Goal: Transaction & Acquisition: Purchase product/service

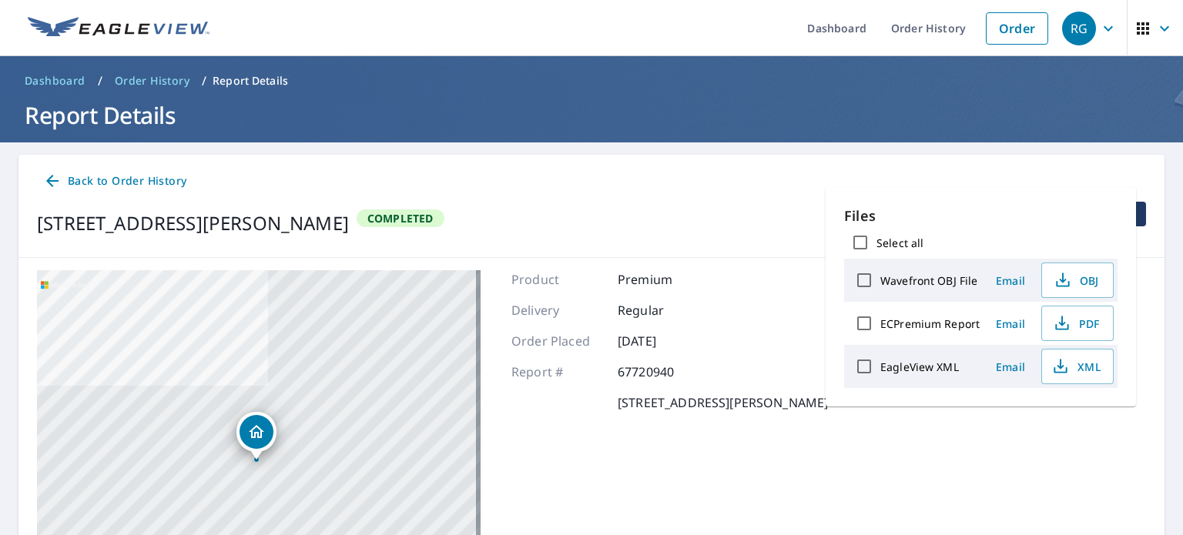
scroll to position [42, 0]
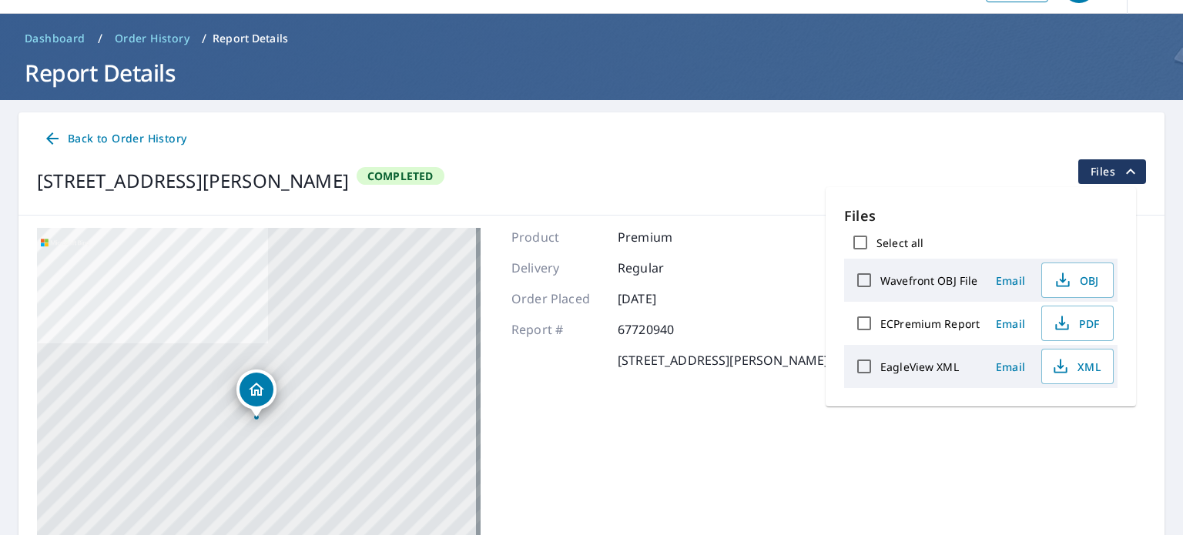
click at [58, 153] on div "Back to Order History [STREET_ADDRESS][PERSON_NAME] Completed Files" at bounding box center [591, 163] width 1146 height 103
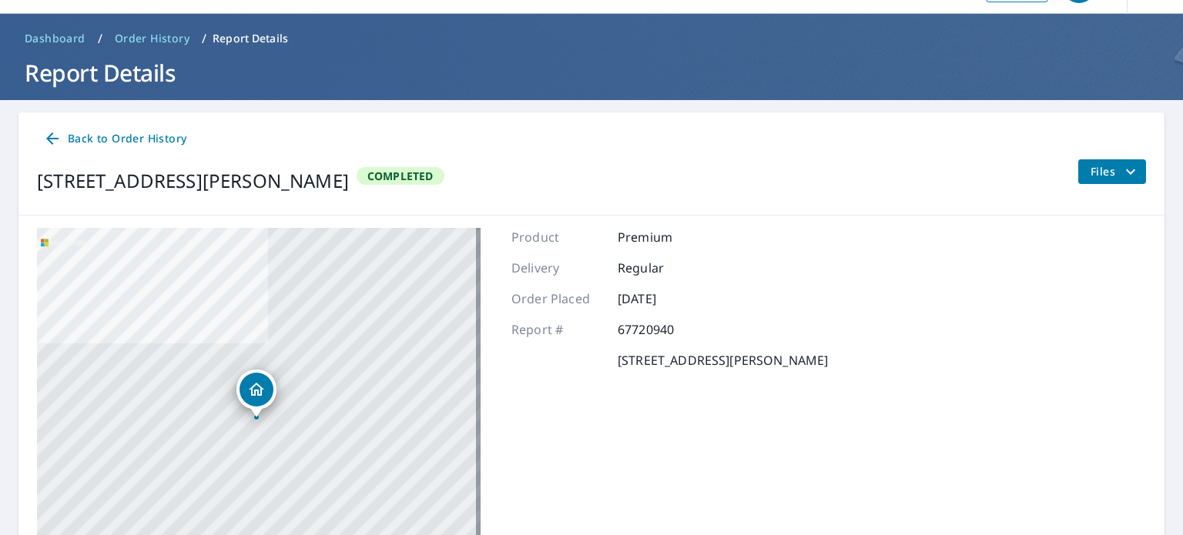
click at [57, 148] on link "Back to Order History" at bounding box center [115, 139] width 156 height 28
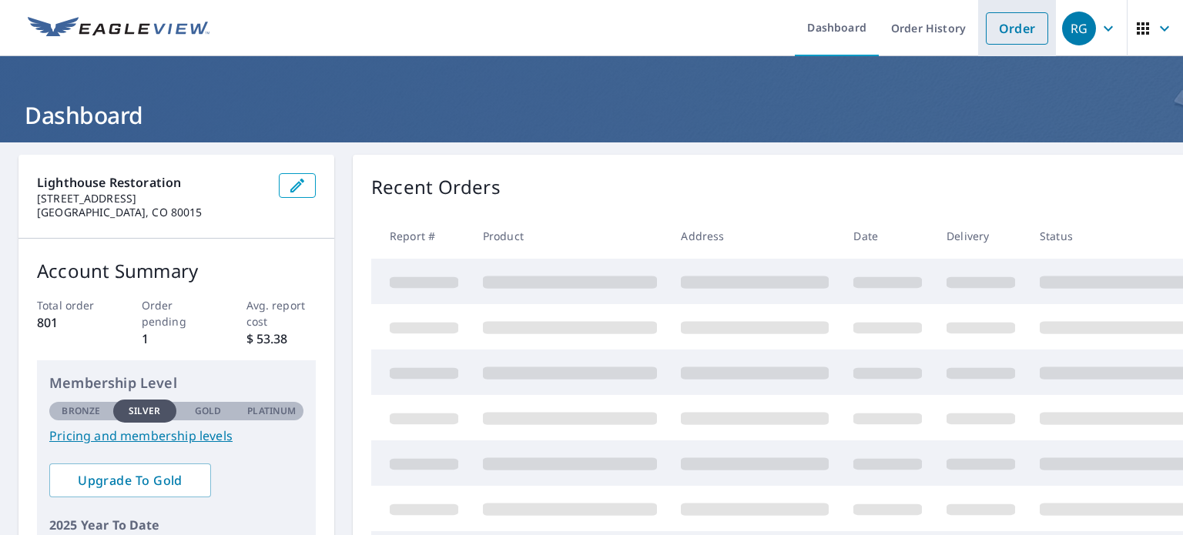
click at [990, 22] on link "Order" at bounding box center [1017, 28] width 62 height 32
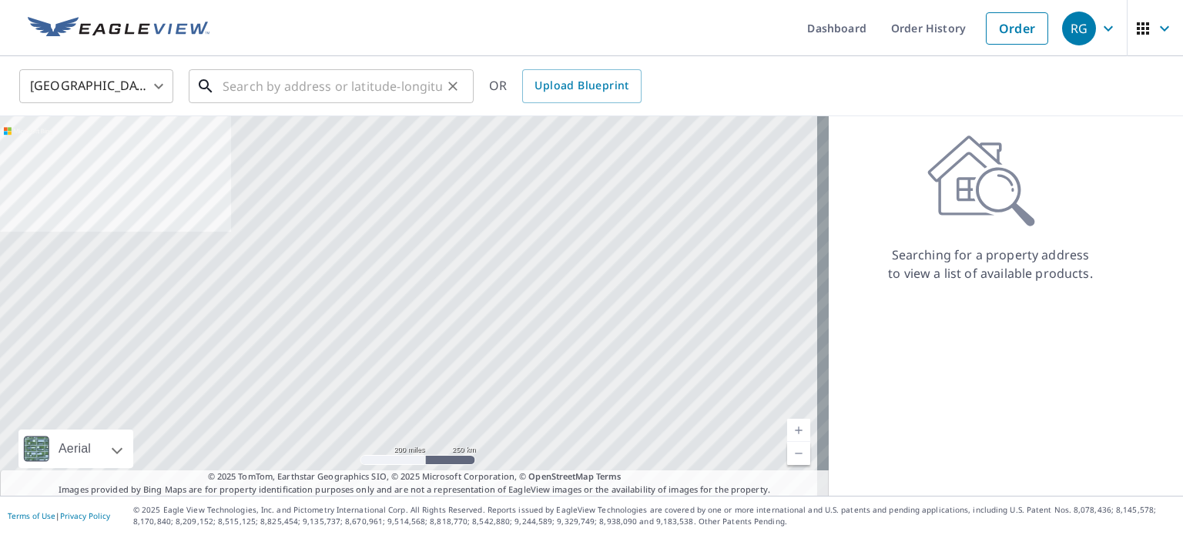
click at [255, 85] on input "text" at bounding box center [332, 86] width 219 height 43
paste input "11874 Cochise Cir, Conifer, CO, USA"
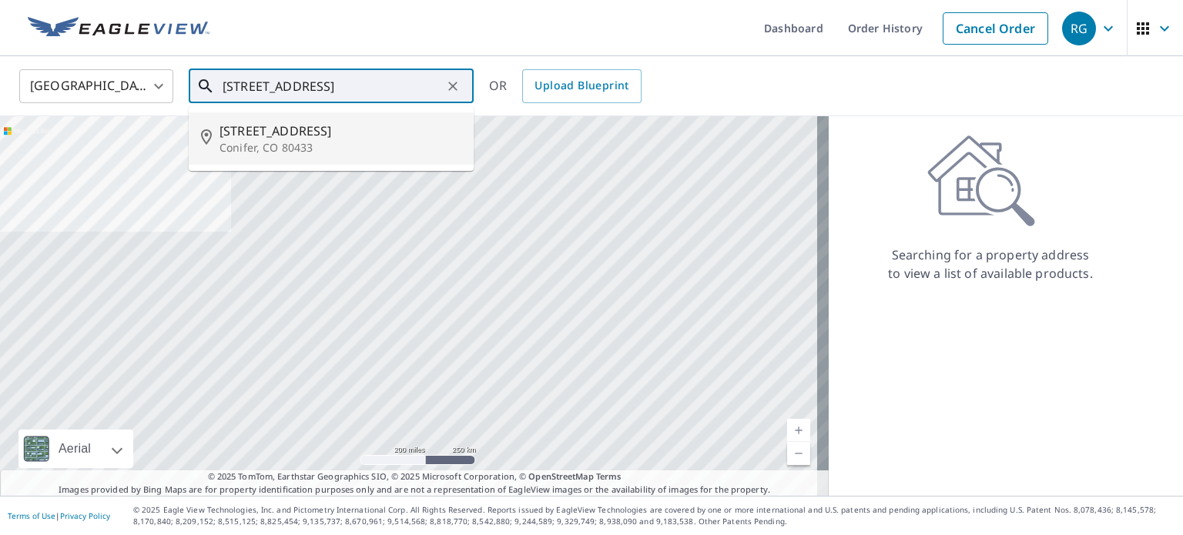
click at [313, 146] on p "Conifer, CO 80433" at bounding box center [340, 147] width 242 height 15
type input "11874 Cochise Circle Conifer, CO 80433"
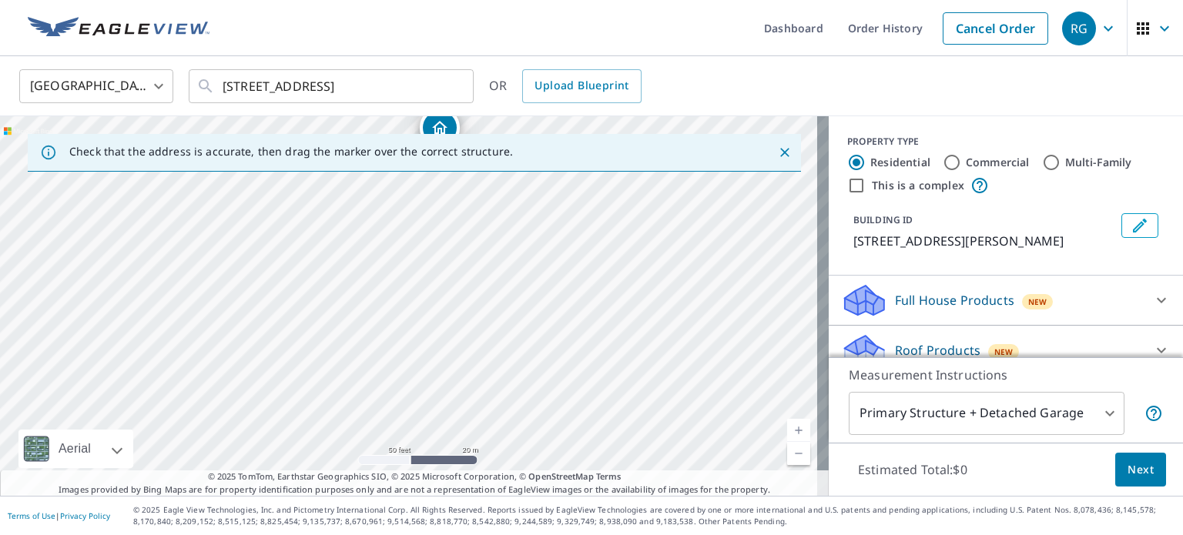
drag, startPoint x: 451, startPoint y: 409, endPoint x: 477, endPoint y: 236, distance: 174.3
click at [477, 236] on div "11874 Cochise Cir Conifer, CO 80433" at bounding box center [414, 306] width 829 height 380
drag, startPoint x: 407, startPoint y: 298, endPoint x: 437, endPoint y: 242, distance: 63.4
click at [437, 242] on div "11874 Cochise Cir Conifer, CO 80433" at bounding box center [414, 306] width 829 height 380
drag, startPoint x: 492, startPoint y: 236, endPoint x: 457, endPoint y: 453, distance: 219.3
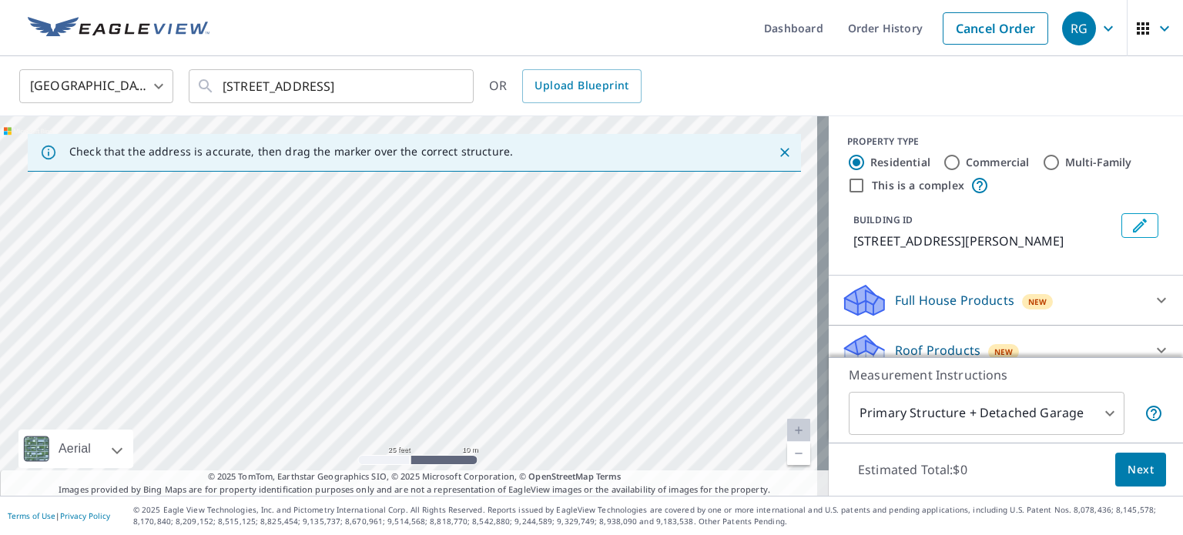
click at [457, 453] on div "11874 Cochise Cir Conifer, CO 80433" at bounding box center [414, 306] width 829 height 380
click at [386, 402] on div "11874 Cochise Cir Conifer, CO 80433" at bounding box center [414, 306] width 829 height 380
drag, startPoint x: 531, startPoint y: 310, endPoint x: 427, endPoint y: 237, distance: 126.0
click at [427, 237] on div "11874 Cochise Cir Conifer, CO 80433" at bounding box center [414, 306] width 829 height 380
drag, startPoint x: 321, startPoint y: 335, endPoint x: 326, endPoint y: 205, distance: 130.2
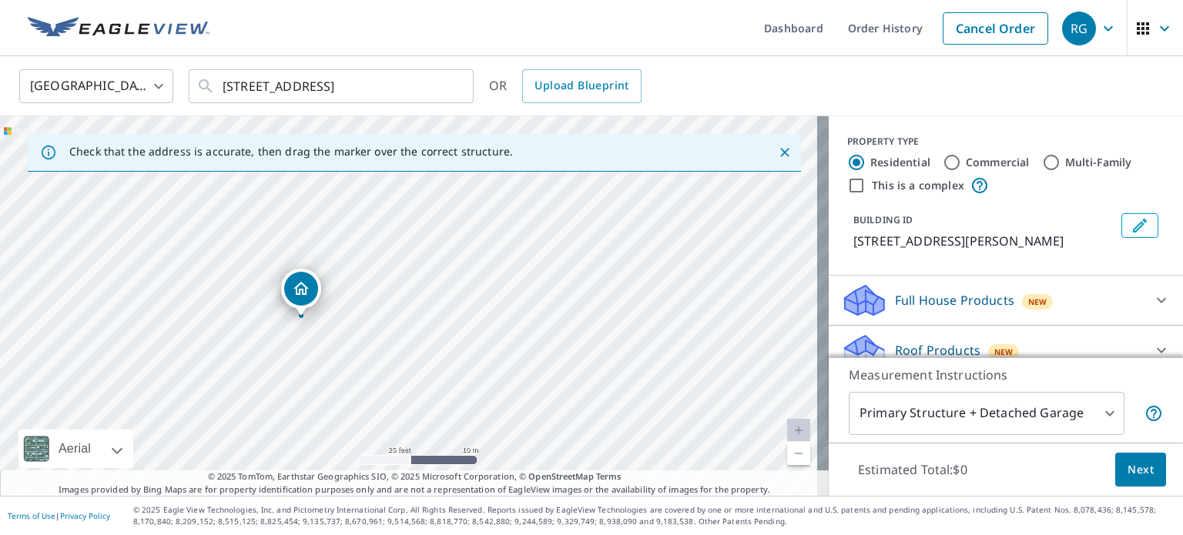
click at [326, 205] on div "11874 Cochise Cir Conifer, CO 80433" at bounding box center [414, 306] width 829 height 380
drag, startPoint x: 326, startPoint y: 205, endPoint x: 427, endPoint y: 170, distance: 107.4
click at [427, 170] on div "Check that the address is accurate, then drag the marker over the correct struc…" at bounding box center [414, 306] width 829 height 380
click at [401, 398] on div "11874 Cochise Cir Conifer, CO 80433" at bounding box center [414, 306] width 829 height 380
click at [417, 356] on div "11874 Cochise Cir Conifer, CO 80433" at bounding box center [414, 306] width 829 height 380
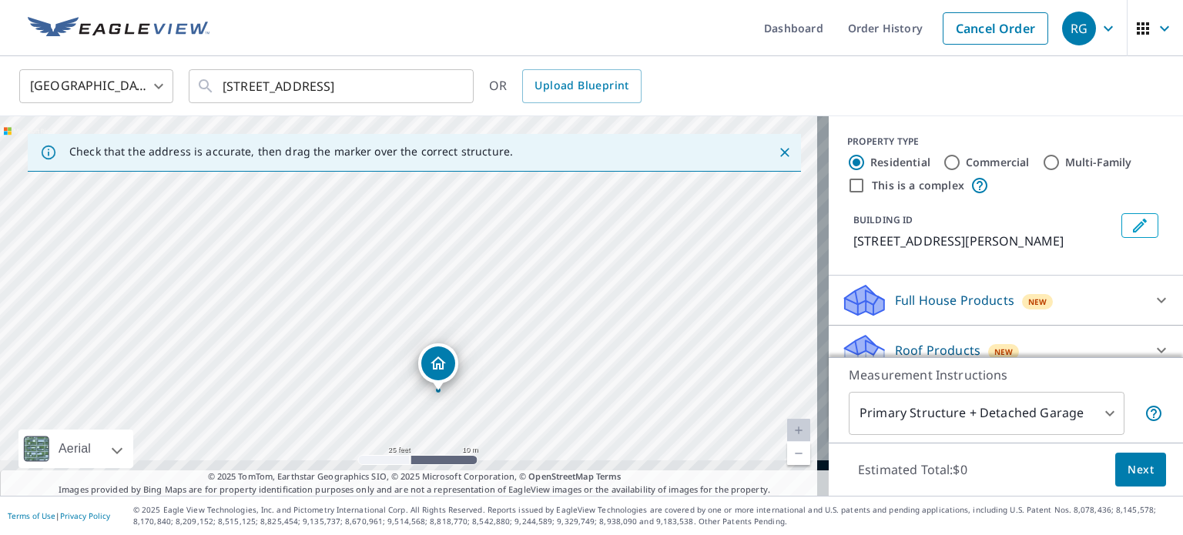
drag, startPoint x: 333, startPoint y: 406, endPoint x: 456, endPoint y: 199, distance: 240.3
click at [456, 199] on div "11874 Cochise Cir Conifer, CO 80433" at bounding box center [414, 306] width 829 height 380
drag, startPoint x: 447, startPoint y: 375, endPoint x: 388, endPoint y: 285, distance: 107.9
click at [388, 285] on div "11874 Cochise Cir Conifer, CO 80433" at bounding box center [414, 306] width 829 height 380
drag, startPoint x: 467, startPoint y: 343, endPoint x: 416, endPoint y: 238, distance: 117.1
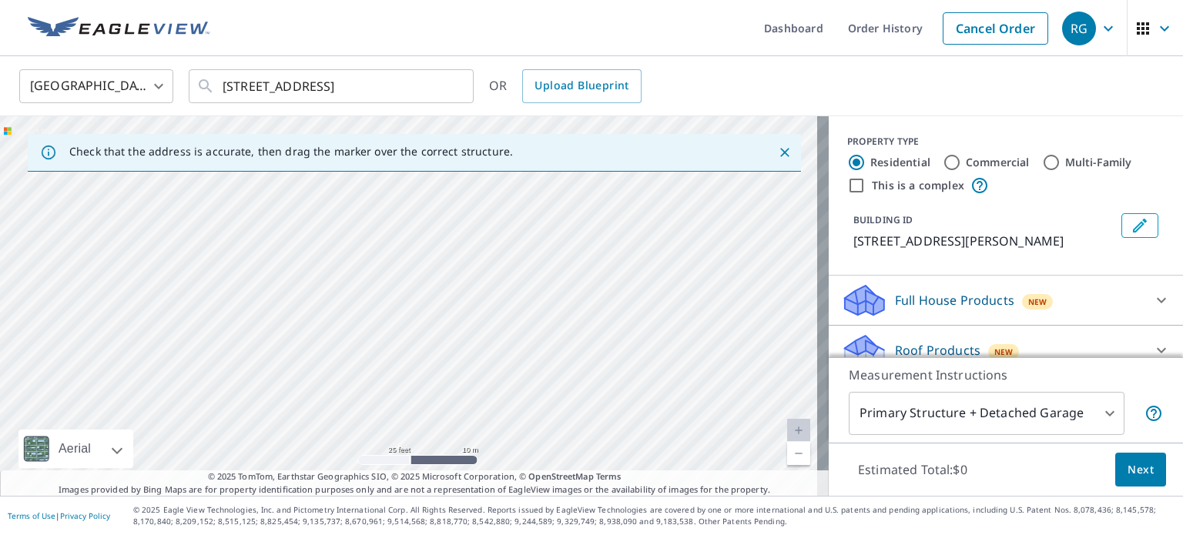
click at [416, 238] on div "11874 Cochise Cir Conifer, CO 80433" at bounding box center [414, 306] width 829 height 380
click at [1009, 424] on body "RG RG Dashboard Order History Cancel Order RG United States US ​ 11874 Cochise …" at bounding box center [591, 267] width 1183 height 535
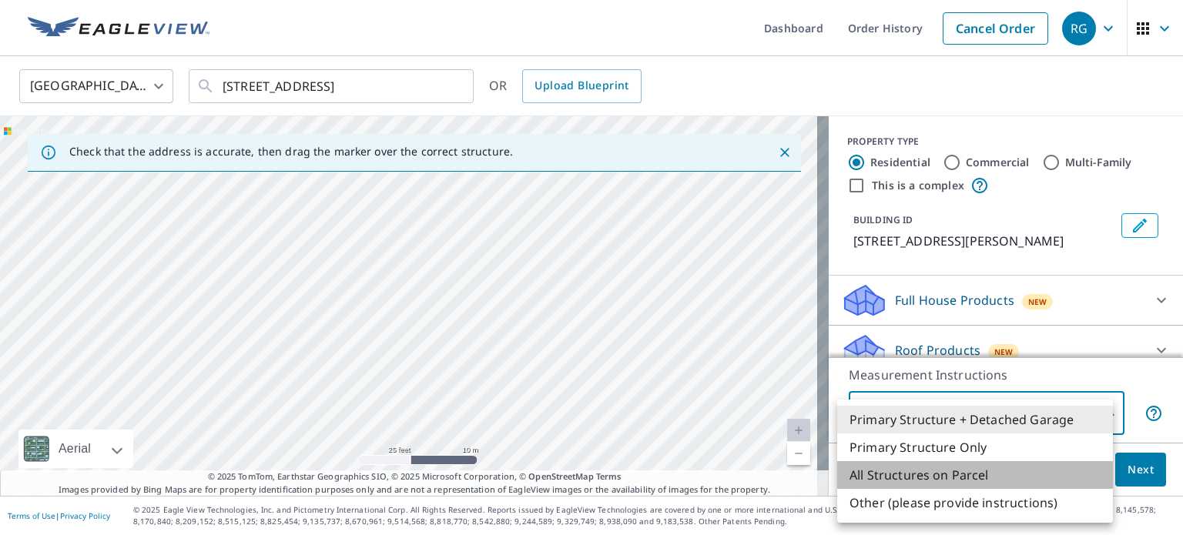
click at [925, 470] on li "All Structures on Parcel" at bounding box center [975, 475] width 276 height 28
type input "3"
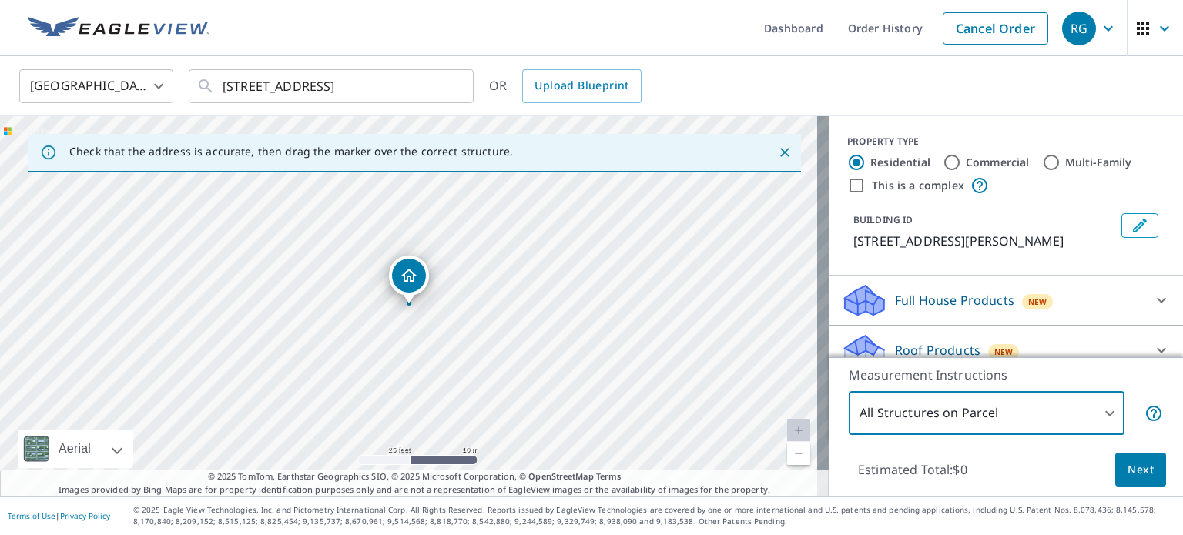
click at [1140, 467] on span "Next" at bounding box center [1140, 469] width 26 height 19
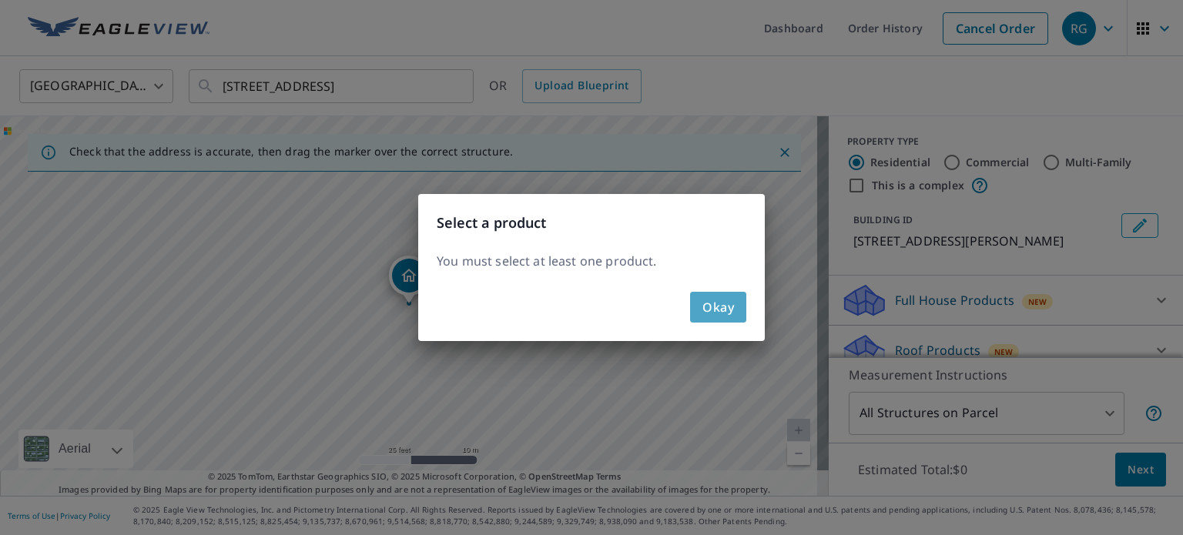
click at [727, 310] on span "Okay" at bounding box center [718, 307] width 32 height 22
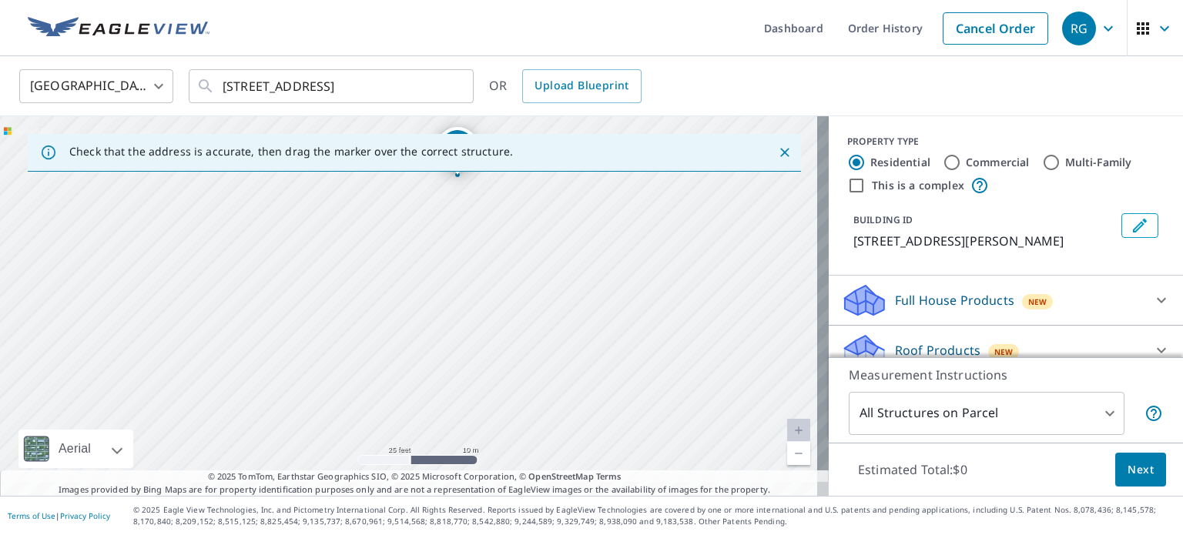
drag, startPoint x: 429, startPoint y: 371, endPoint x: 489, endPoint y: 226, distance: 157.4
click at [489, 226] on div "11874 Cochise Cir Conifer, CO 80433" at bounding box center [414, 306] width 829 height 380
click at [388, 392] on div "11874 Cochise Cir Conifer, CO 80433" at bounding box center [414, 306] width 829 height 380
click at [1127, 470] on span "Next" at bounding box center [1140, 469] width 26 height 19
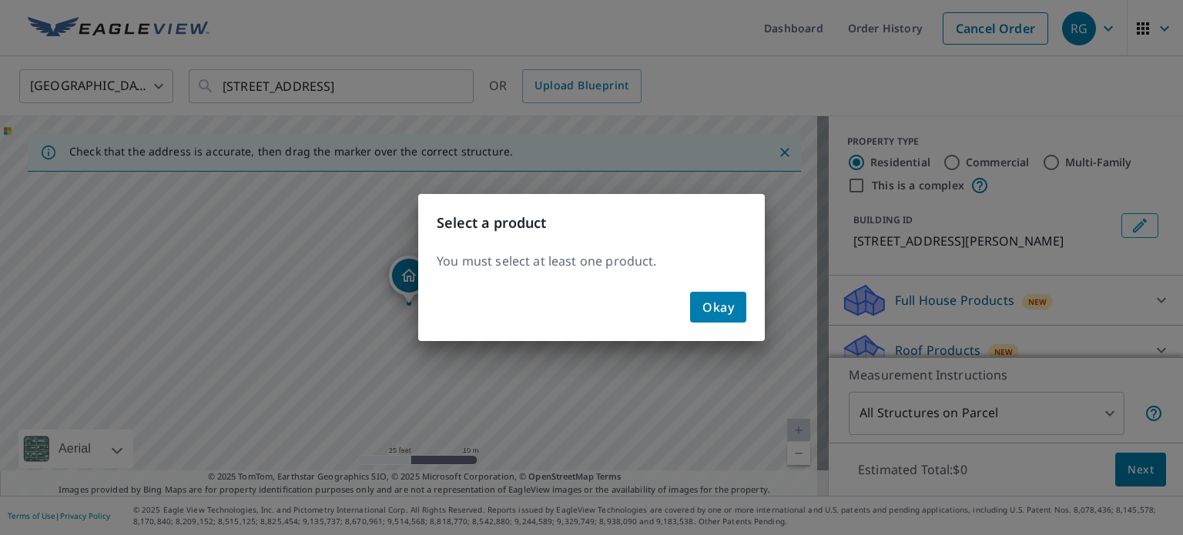
click at [931, 310] on div "Select a product You must select at least one product. Okay" at bounding box center [591, 267] width 1183 height 535
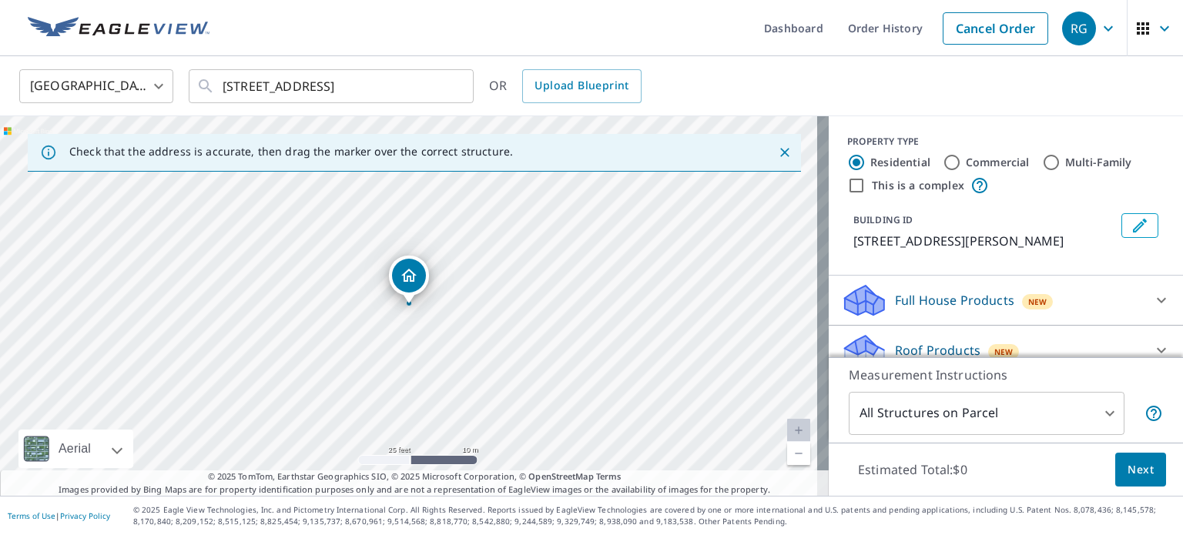
click at [917, 346] on p "Roof Products" at bounding box center [937, 350] width 85 height 18
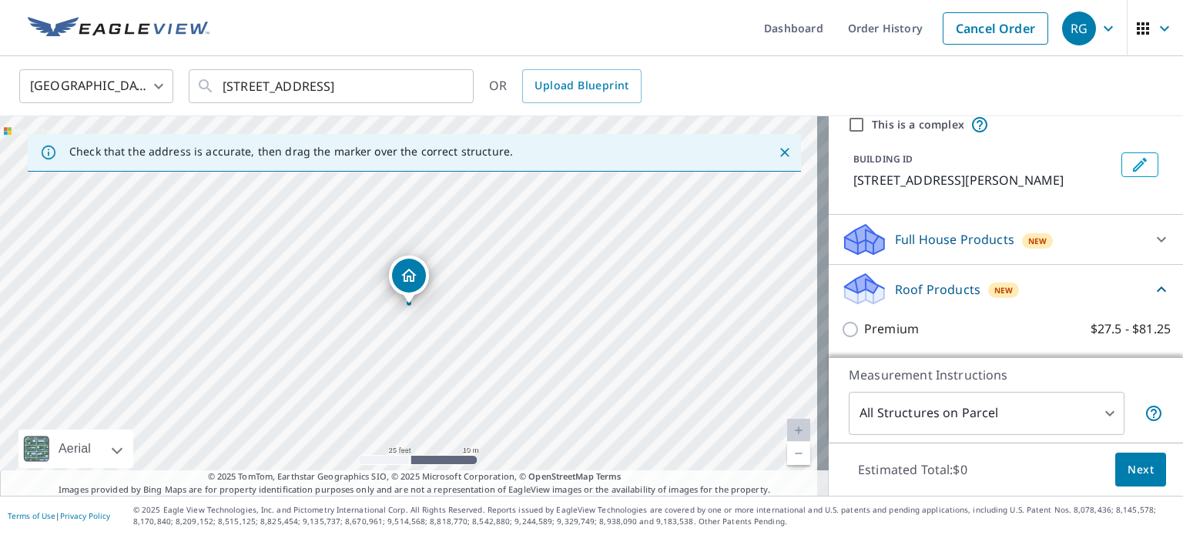
scroll to position [62, 0]
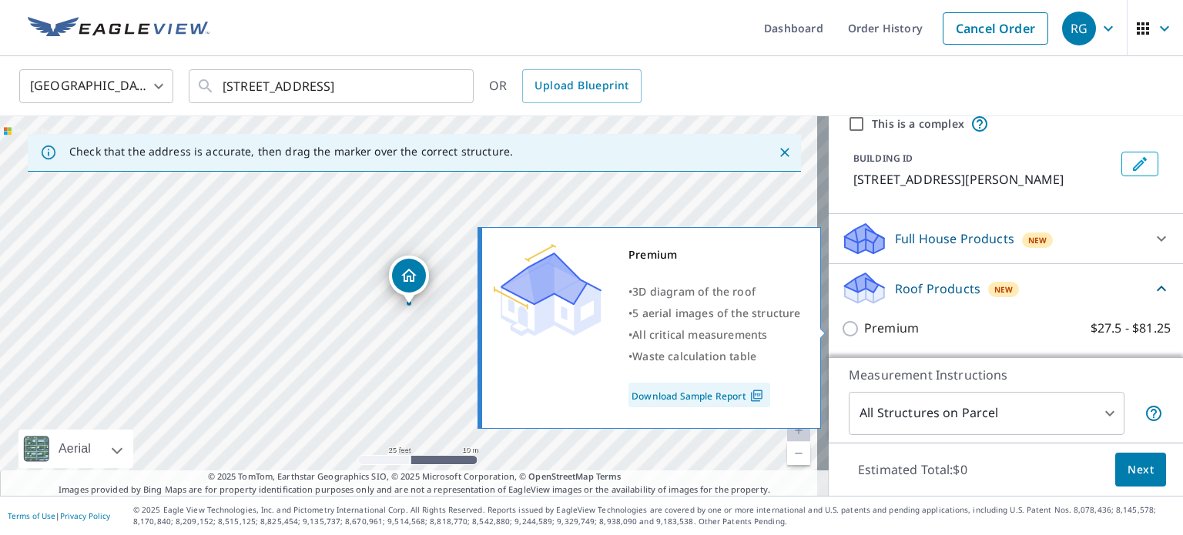
click at [870, 329] on p "Premium" at bounding box center [891, 328] width 55 height 19
click at [864, 329] on input "Premium $27.5 - $81.25" at bounding box center [852, 329] width 23 height 18
checkbox input "true"
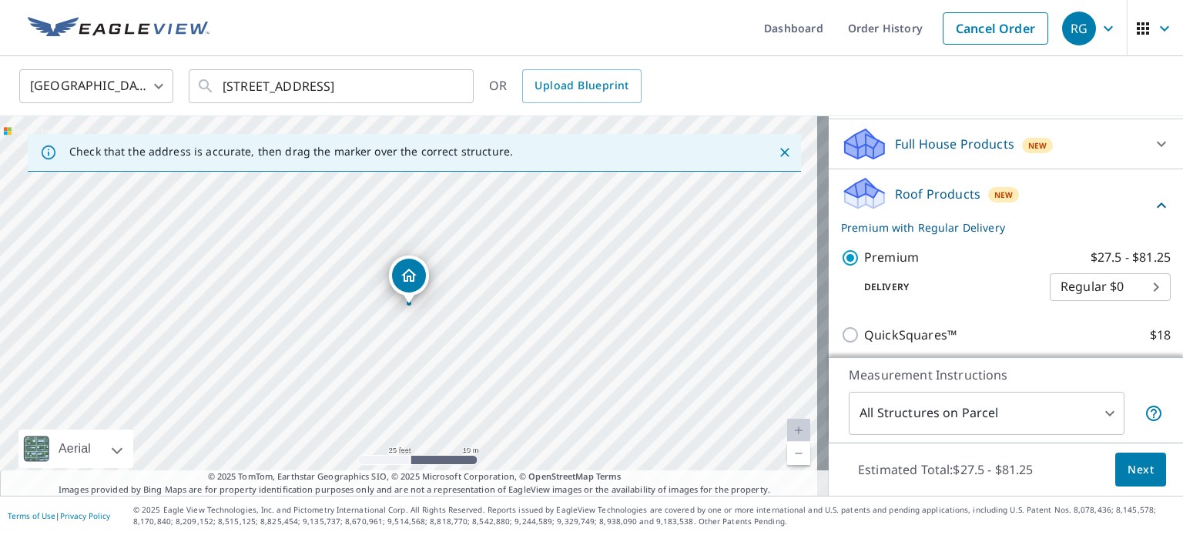
scroll to position [157, 0]
click at [1135, 470] on span "Next" at bounding box center [1140, 469] width 26 height 19
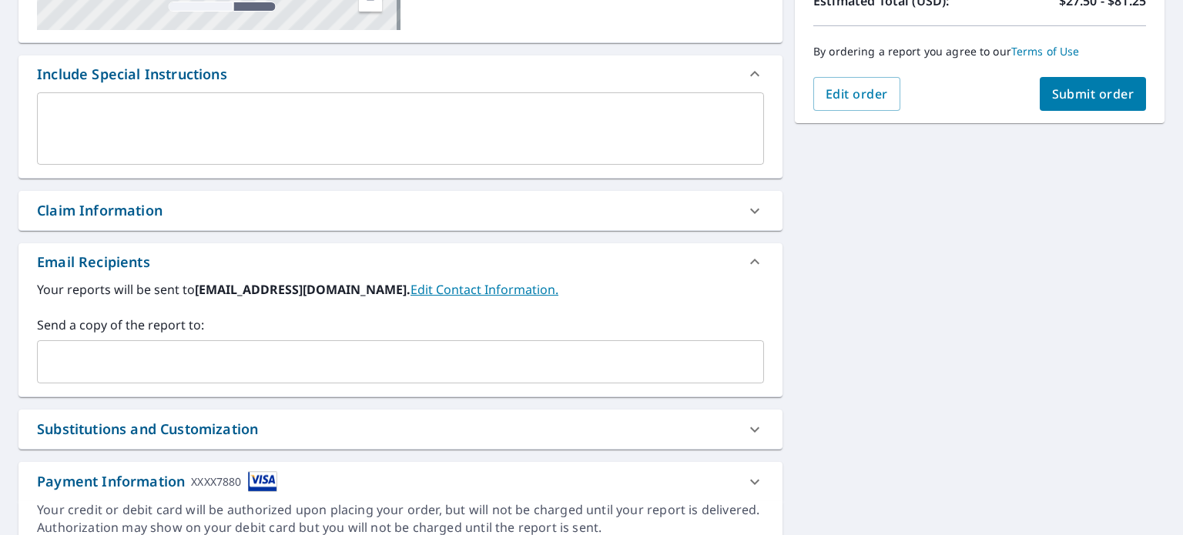
scroll to position [369, 0]
click at [193, 352] on input "text" at bounding box center [389, 361] width 690 height 29
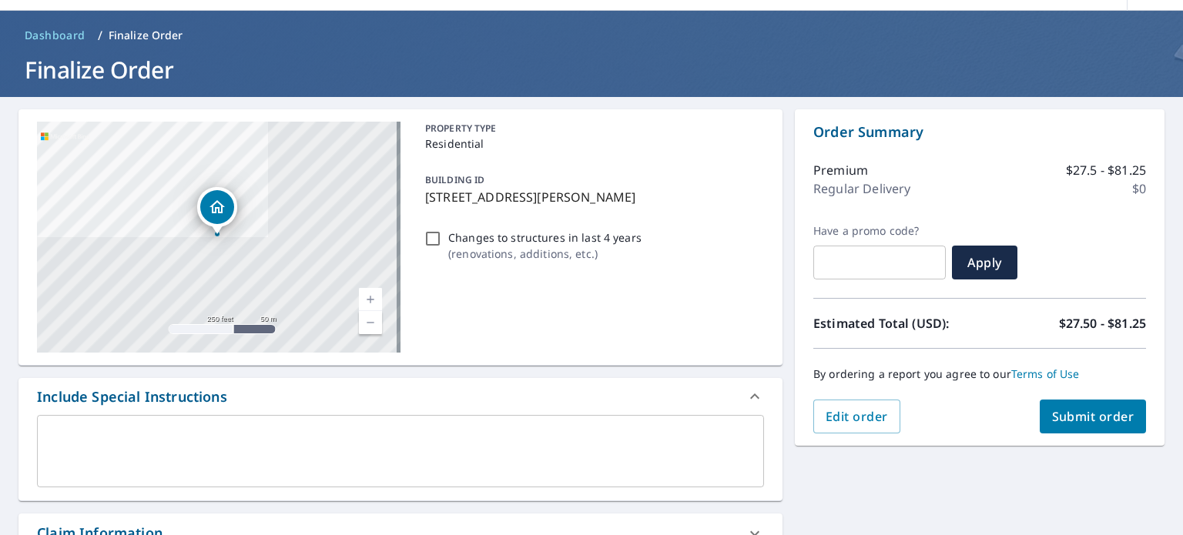
scroll to position [43, 0]
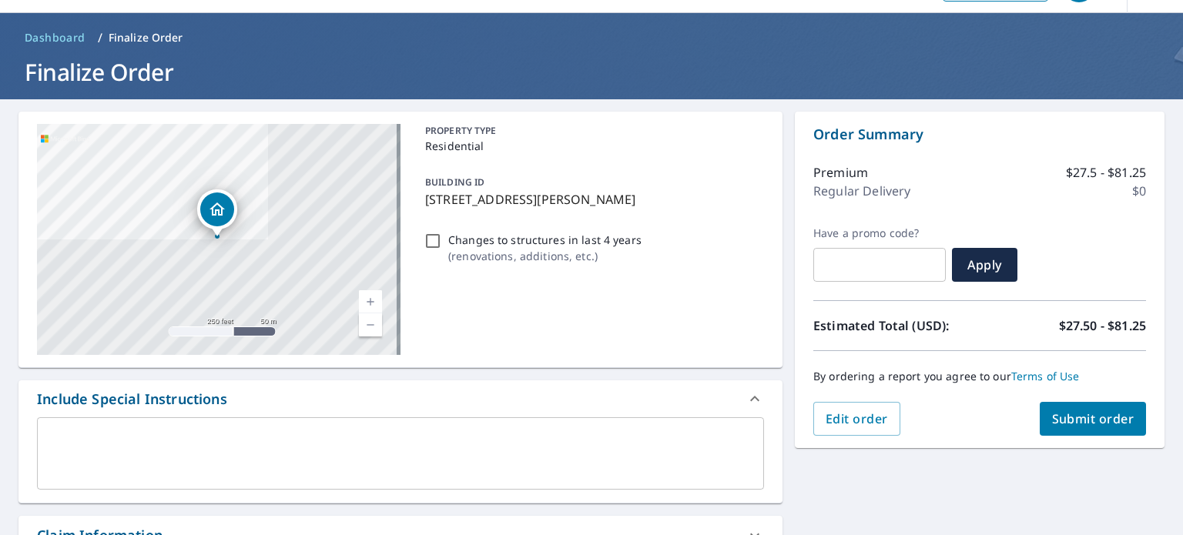
type input "jake@lighthouseroofingco.com"
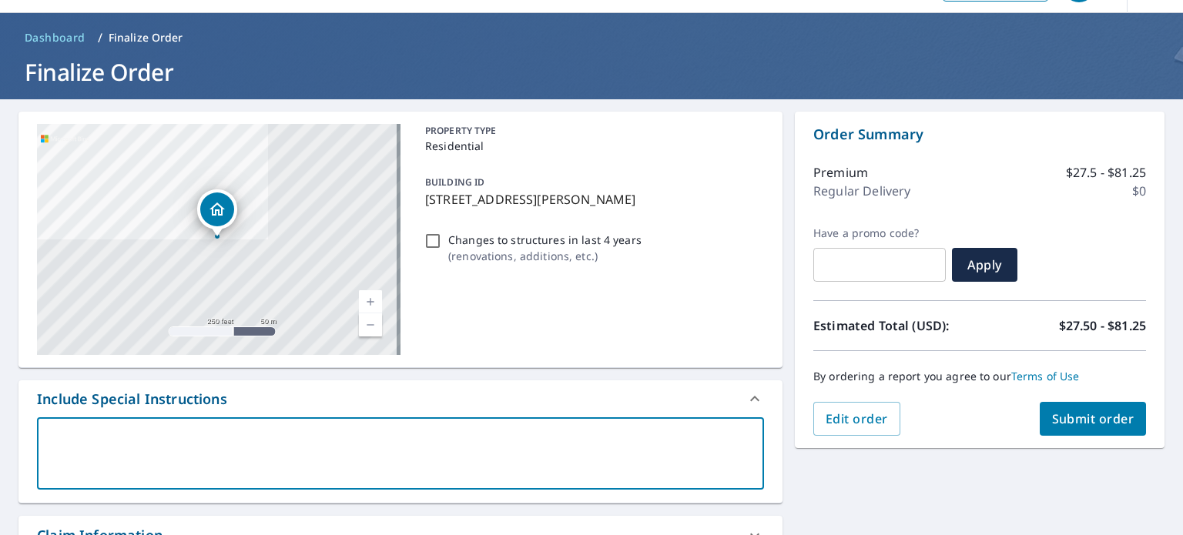
click at [195, 433] on textarea at bounding box center [400, 454] width 705 height 44
type textarea "T"
type textarea "x"
type textarea "Th"
type textarea "x"
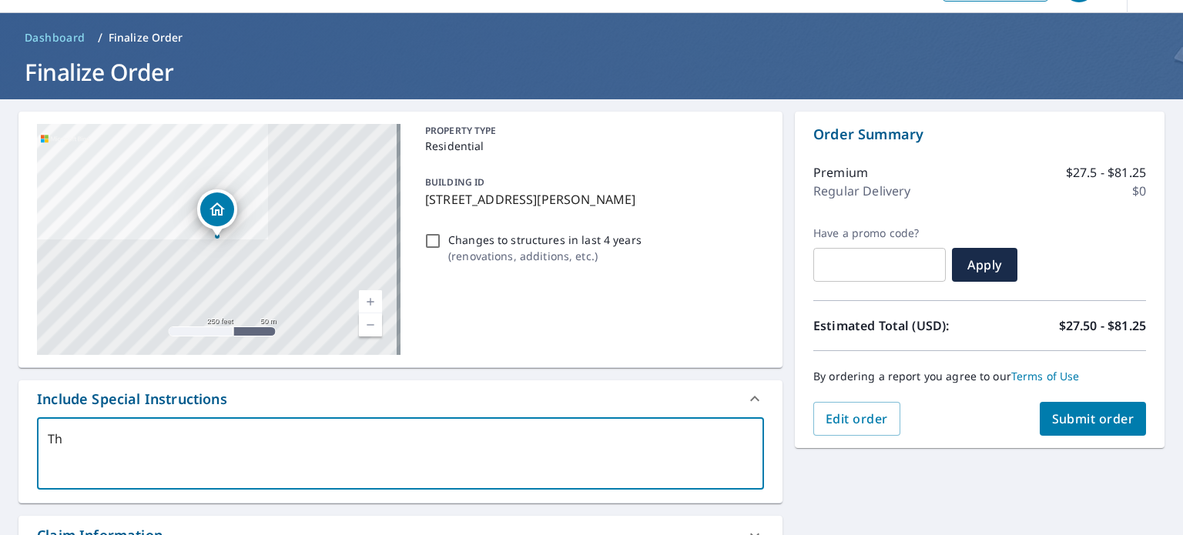
type textarea "The"
type textarea "x"
type textarea "Ther"
type textarea "x"
type textarea "There"
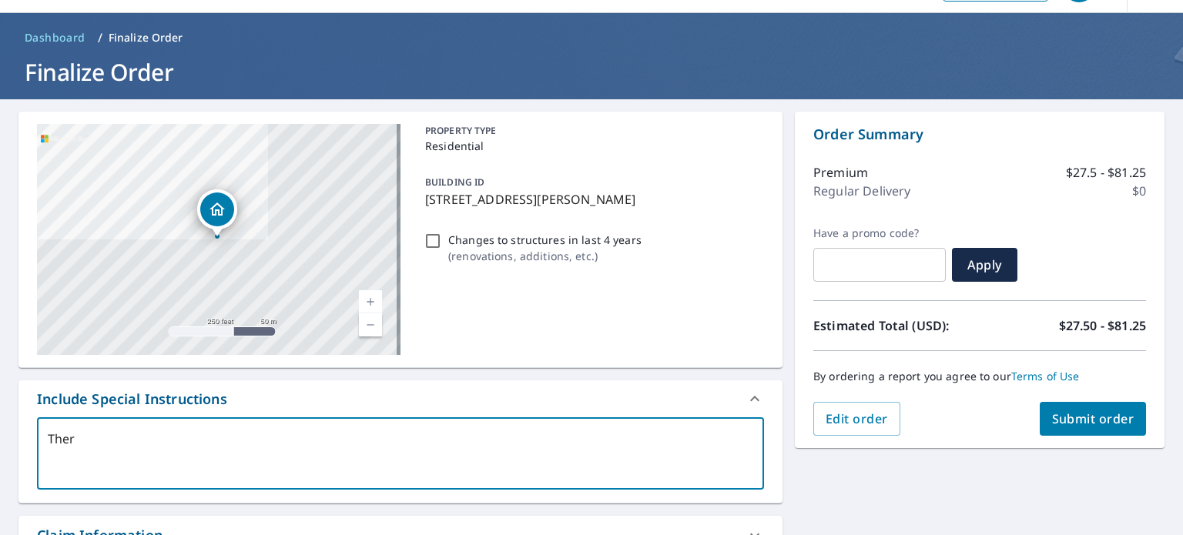
type textarea "x"
type textarea "There"
type textarea "x"
type textarea "There i"
type textarea "x"
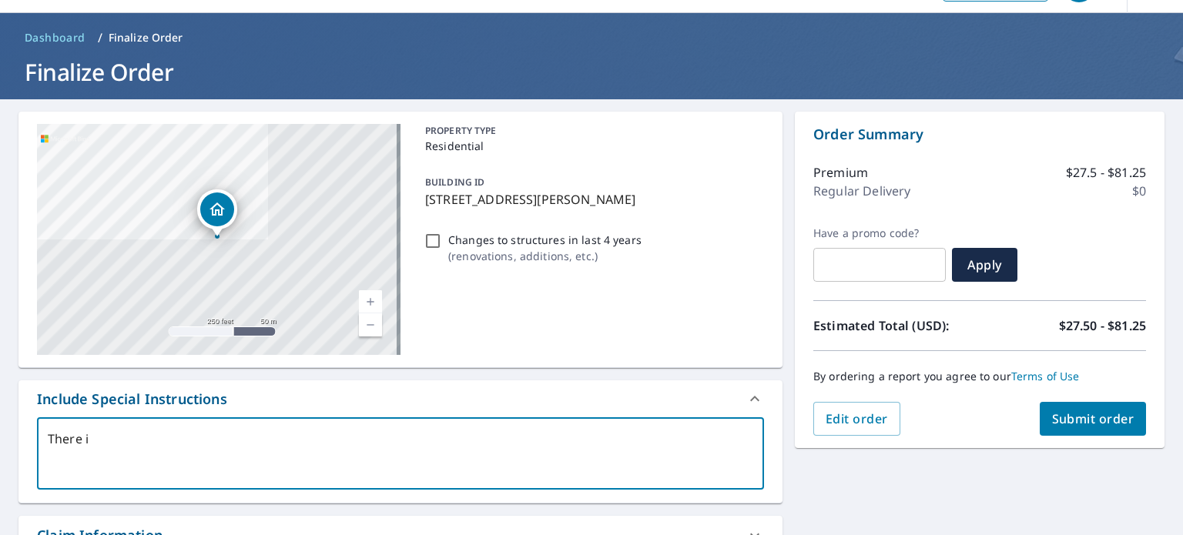
type textarea "There is"
type textarea "x"
type textarea "There is"
type textarea "x"
type textarea "There is a"
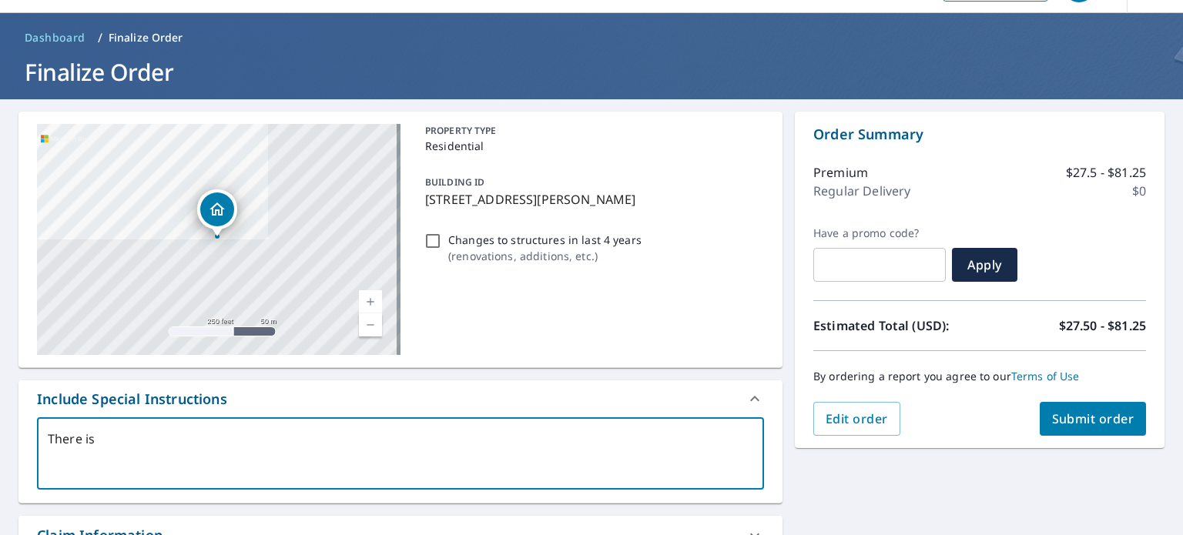
type textarea "x"
type textarea "There is a"
type textarea "x"
type textarea "There is a b"
type textarea "x"
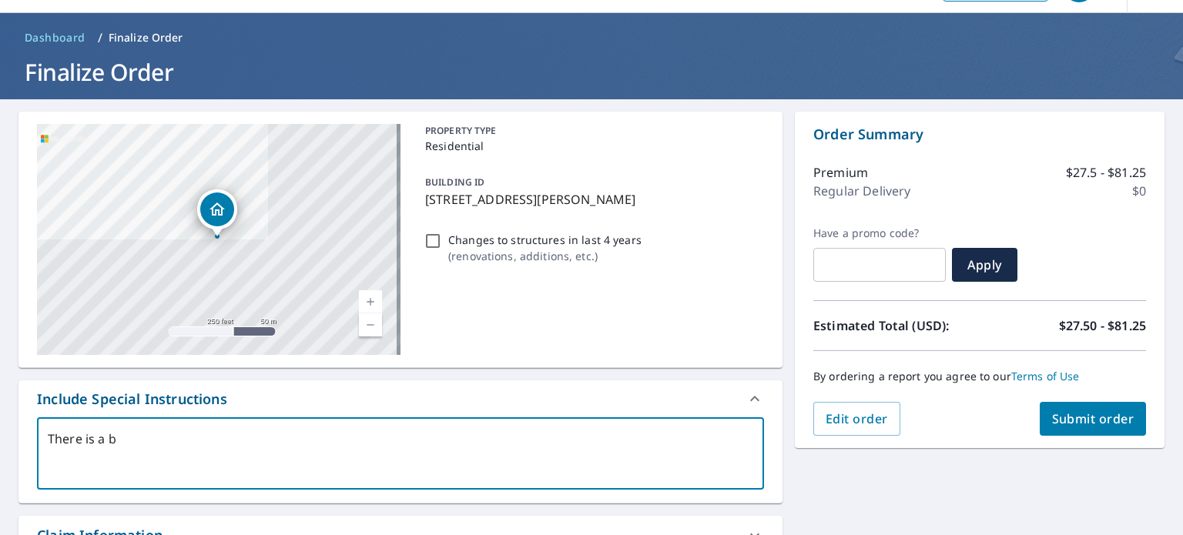
type textarea "There is a ba"
type textarea "x"
type textarea "There is a bar"
type textarea "x"
type textarea "There is a barn"
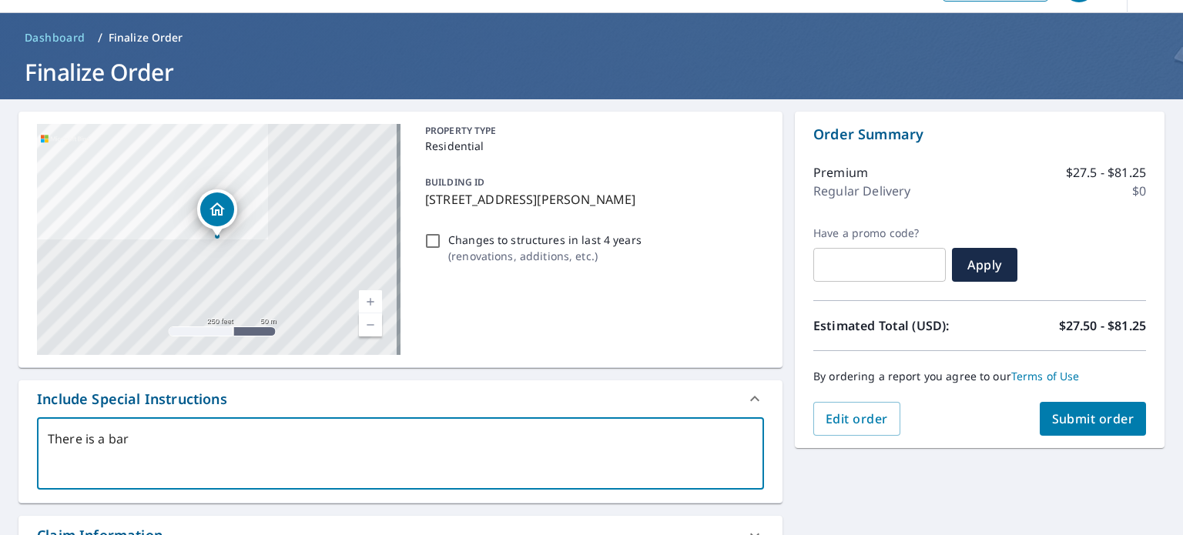
type textarea "x"
type textarea "There is a barn"
type textarea "x"
type textarea "There is a barn a"
type textarea "x"
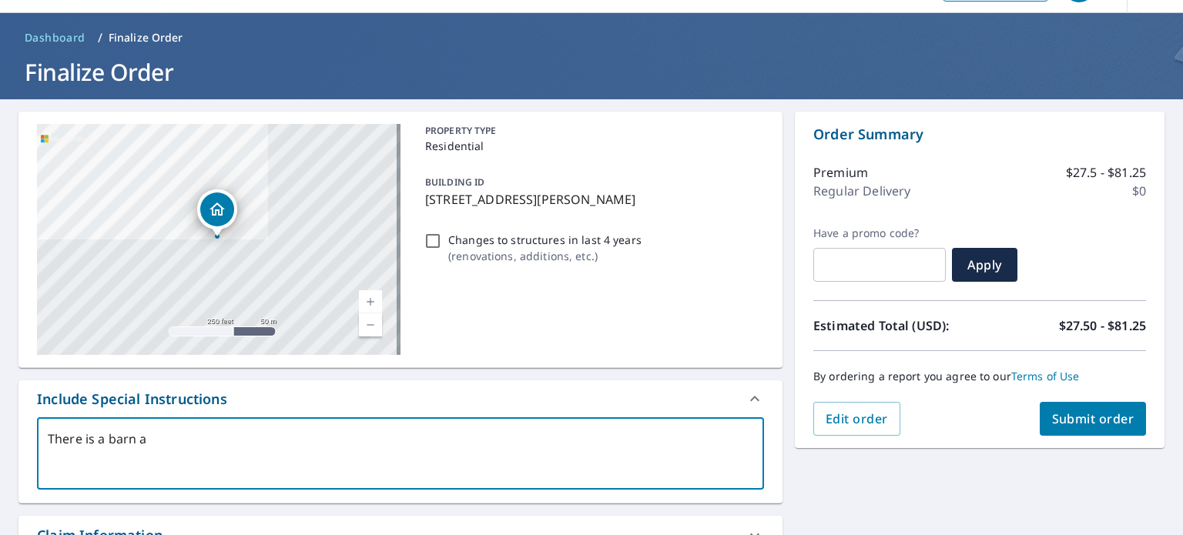
type textarea "There is a barn an"
type textarea "x"
type textarea "There is a barn and"
type textarea "x"
type textarea "There is a barn and"
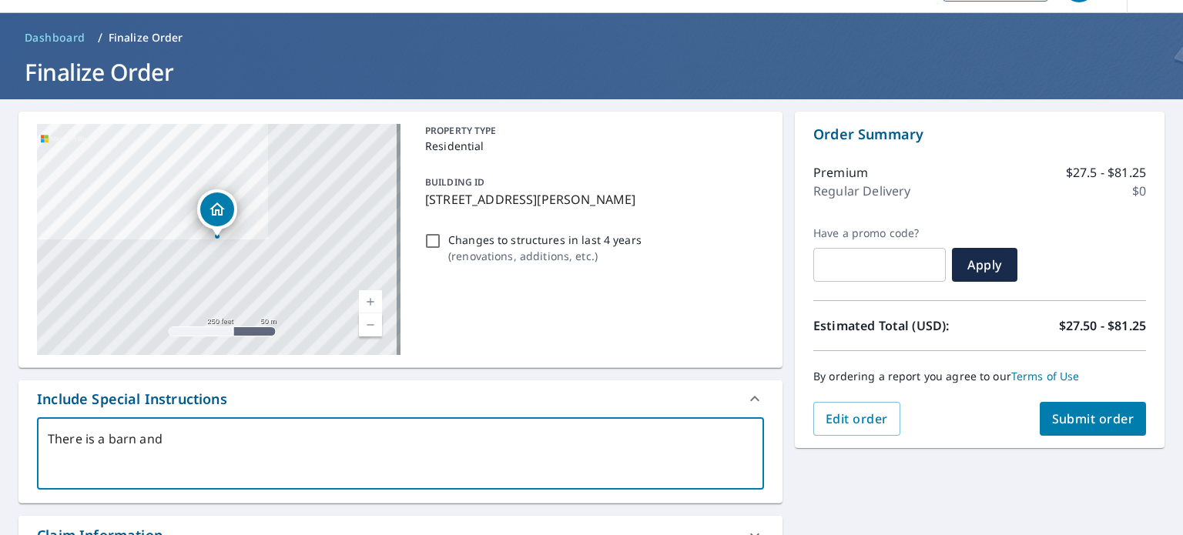
type textarea "x"
type textarea "There is a barn and a"
type textarea "x"
type textarea "There is a barn and a"
type textarea "x"
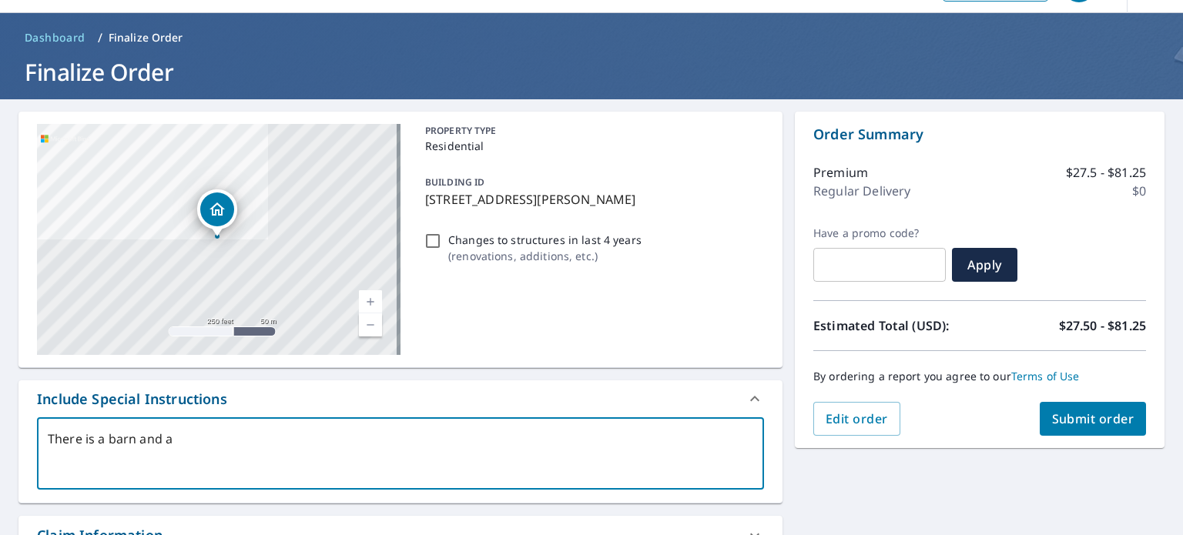
type textarea "There is a barn and a s"
type textarea "x"
type textarea "There is a barn and a sh"
type textarea "x"
type textarea "There is a barn and a she"
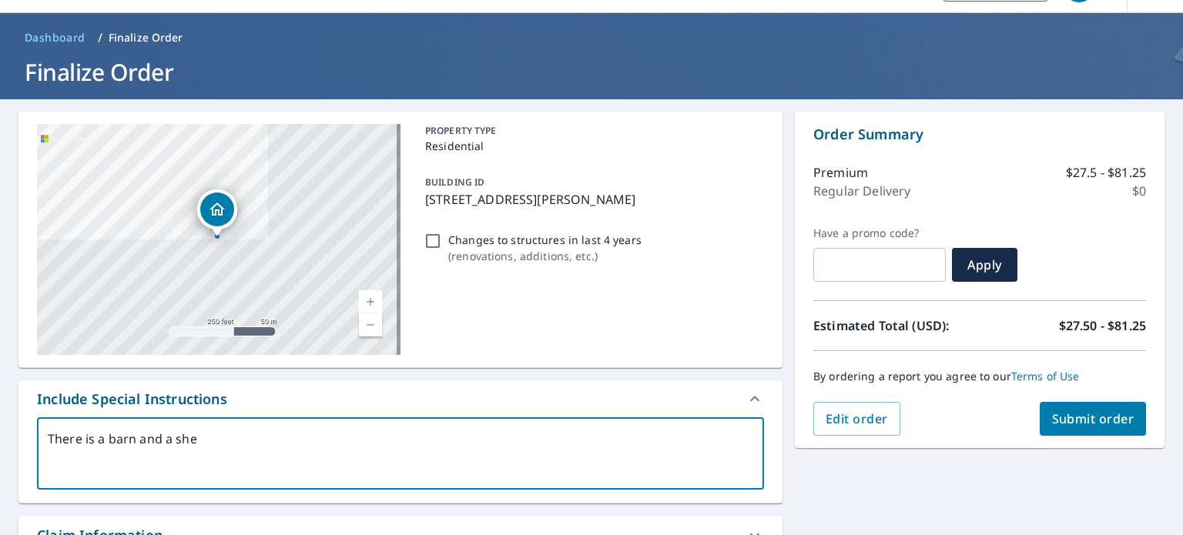
type textarea "x"
type textarea "There is a barn and a shed"
type textarea "x"
type textarea "There is a barn and a shed"
type textarea "x"
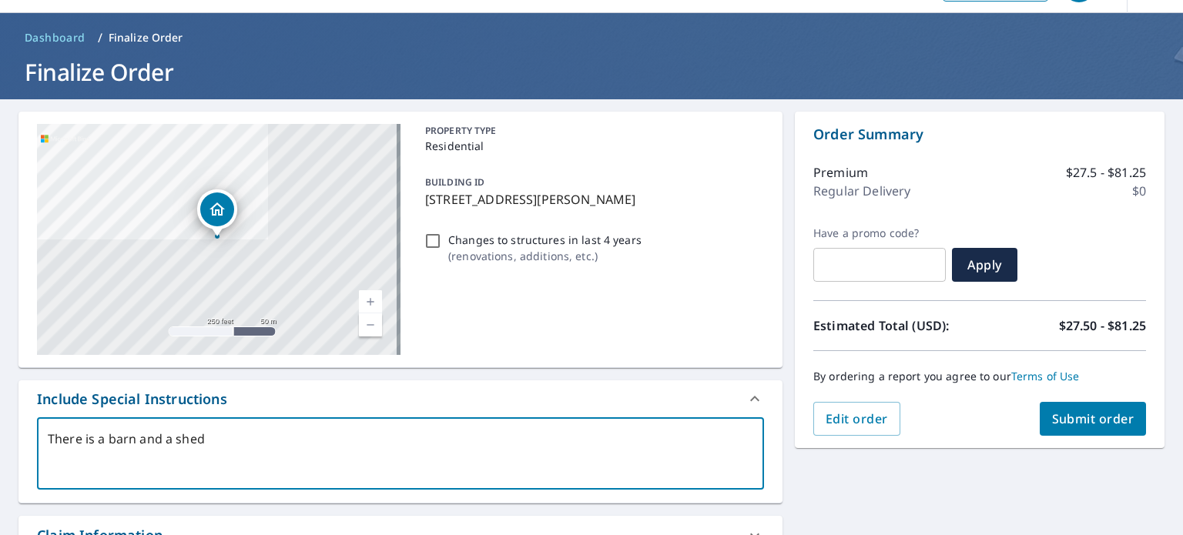
type textarea "There is a barn and a shed o"
type textarea "x"
type textarea "There is a barn and a shed on"
type textarea "x"
type textarea "There is a barn and a shed on"
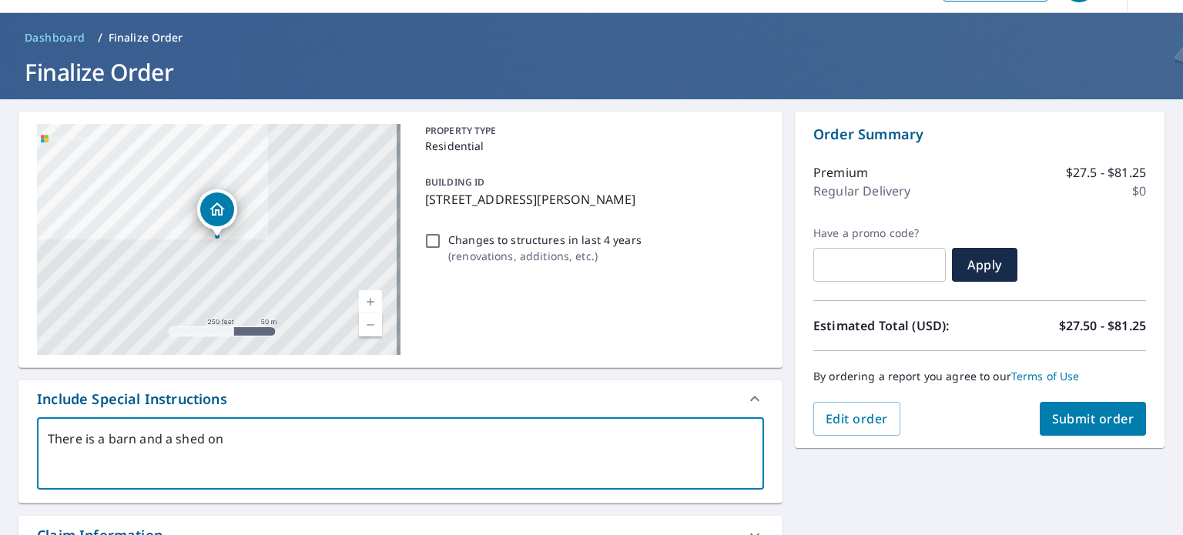
type textarea "x"
type textarea "There is a barn and a shed on t"
type textarea "x"
type textarea "There is a barn and a shed on th"
type textarea "x"
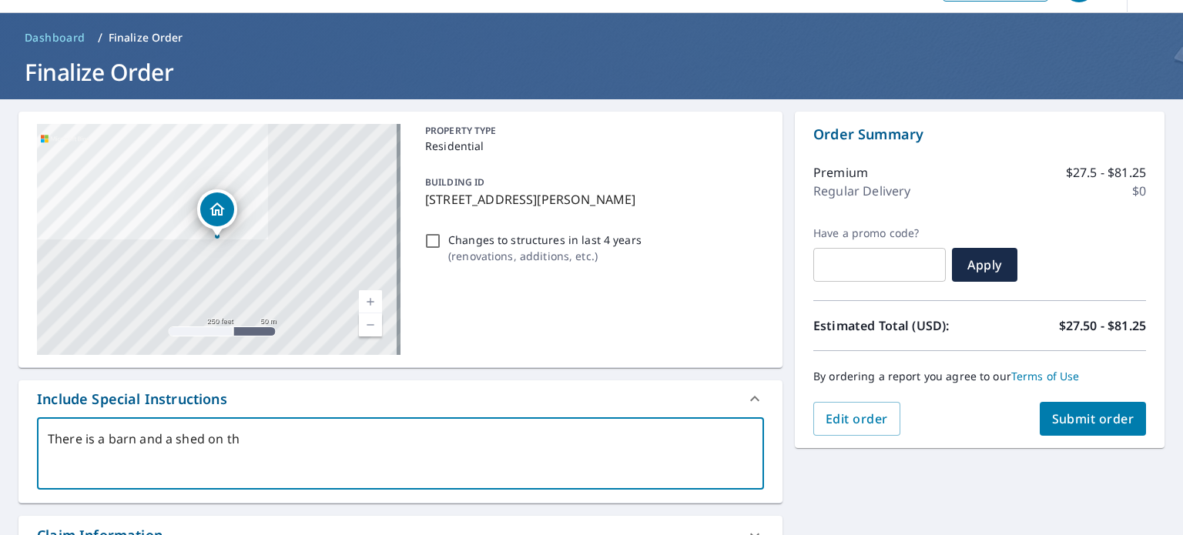
type textarea "There is a barn and a shed on the"
type textarea "x"
type textarea "There is a barn and a shed on the"
type textarea "x"
type textarea "There is a barn and a shed on the p"
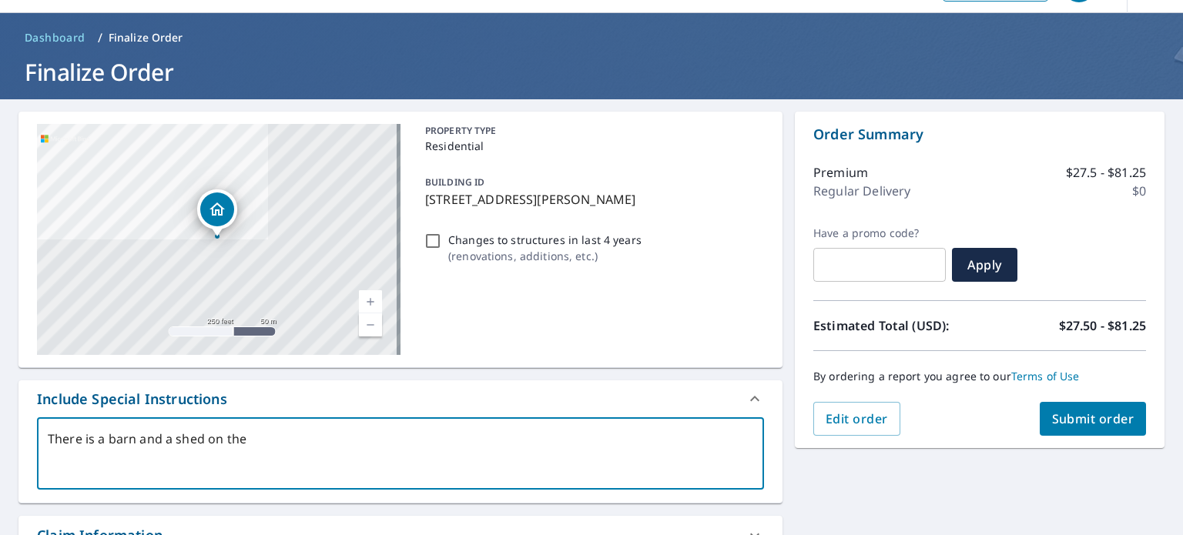
type textarea "x"
type textarea "There is a barn and a shed on the pr"
type textarea "x"
type textarea "There is a barn and a shed on the pro"
type textarea "x"
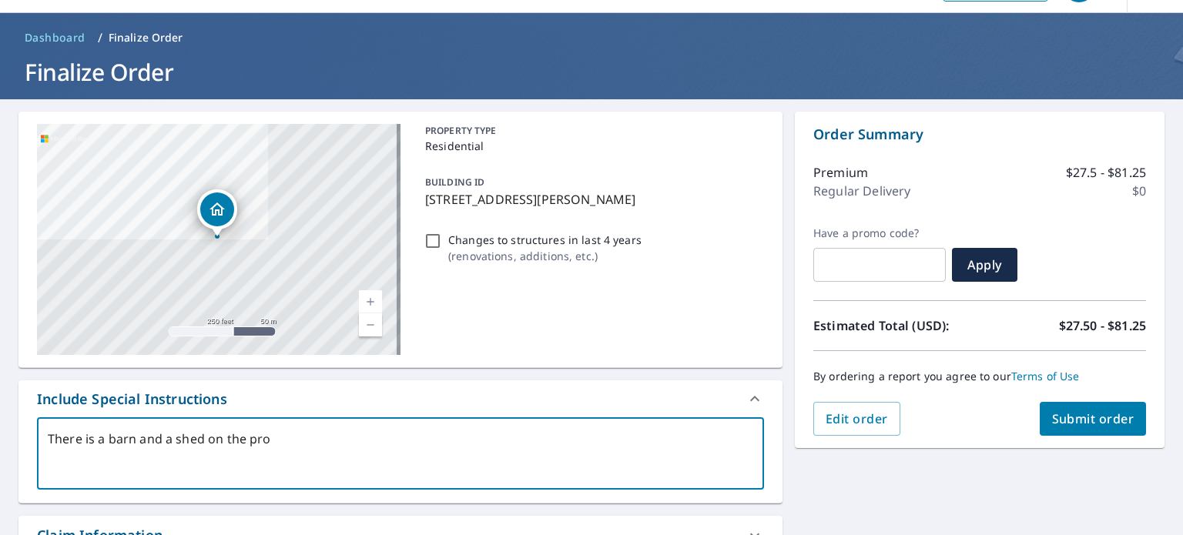
type textarea "There is a barn and a shed on the prop"
type textarea "x"
type textarea "There is a barn and a shed on the propr"
type textarea "x"
type textarea "There is a barn and a shed on the prop"
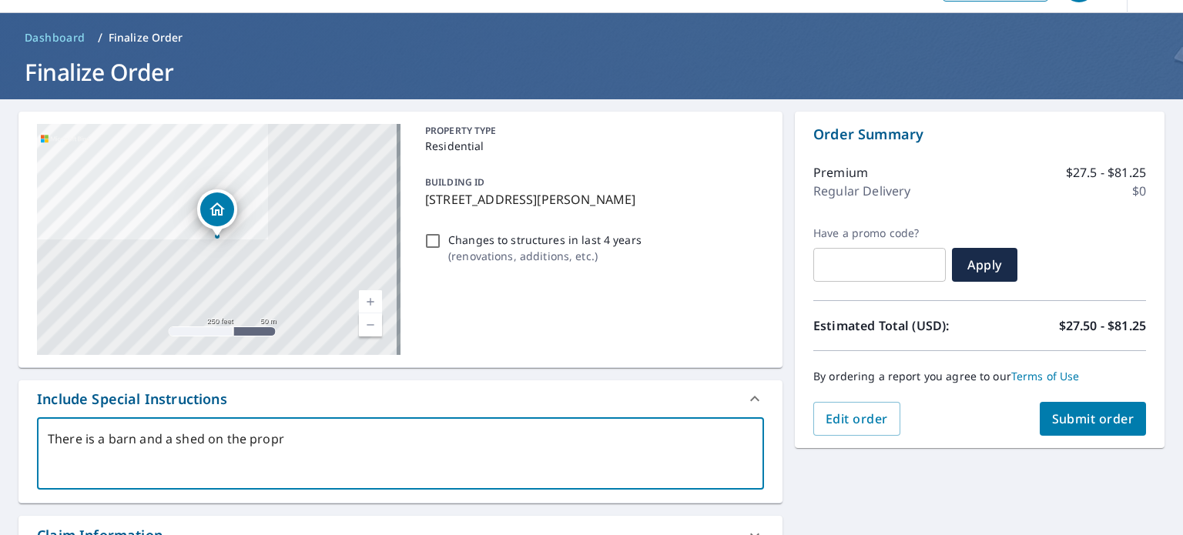
type textarea "x"
type textarea "There is a barn and a shed on the prope"
type textarea "x"
type textarea "There is a barn and a shed on the proper"
type textarea "x"
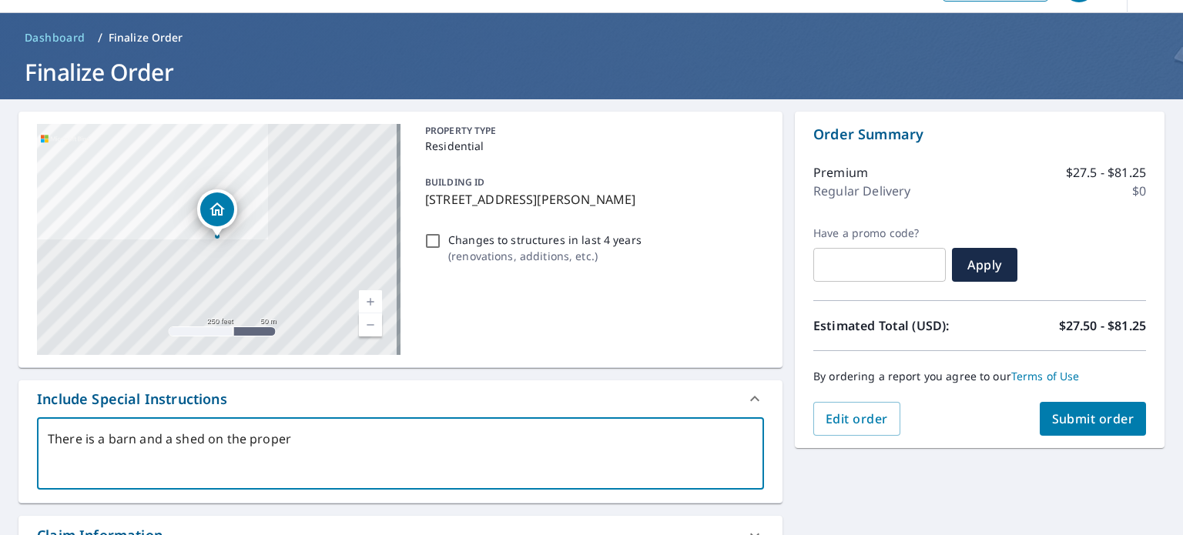
type textarea "There is a barn and a shed on the propert"
type textarea "x"
type textarea "There is a barn and a shed on the property"
type textarea "x"
click at [108, 441] on textarea "There is a barn and a shed on the property" at bounding box center [400, 454] width 705 height 44
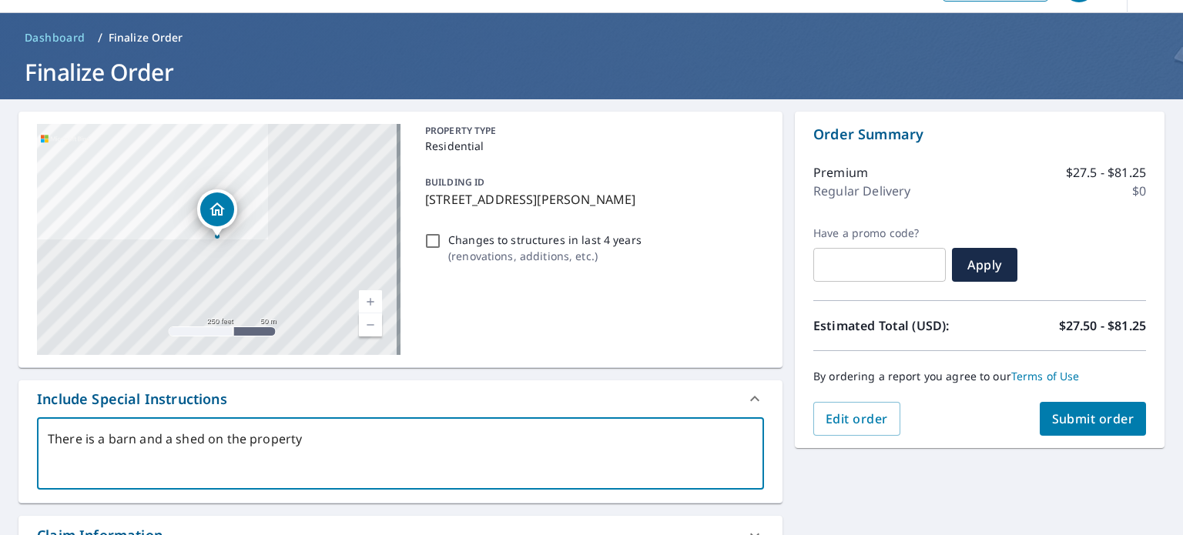
type textarea "There is a mbarn and a shed on the property"
type textarea "x"
type textarea "There is a mabarn and a shed on the property"
type textarea "x"
type textarea "There is a maibarn and a shed on the property"
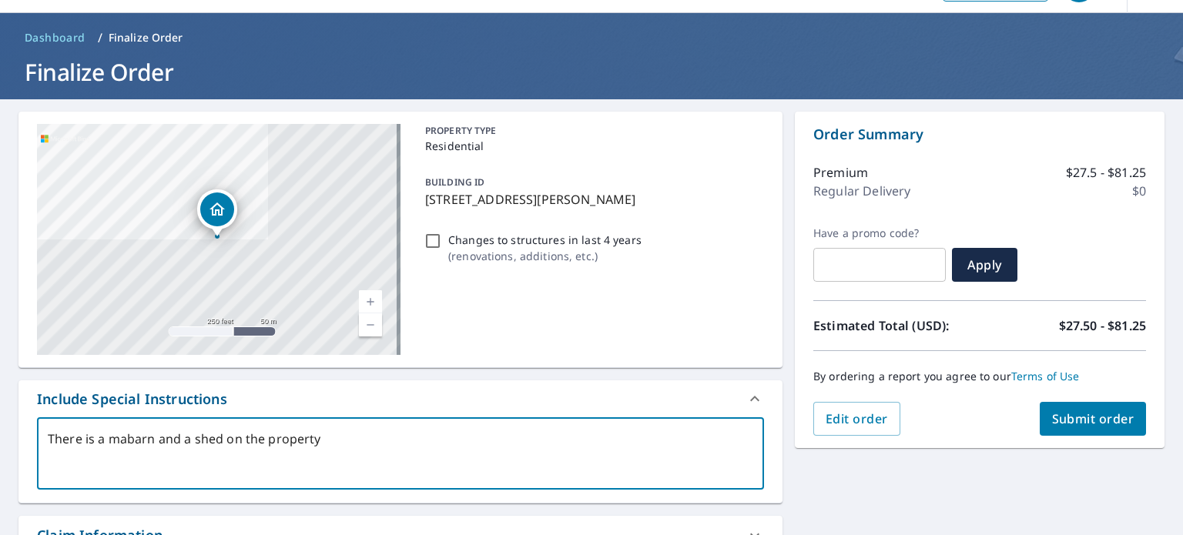
type textarea "x"
type textarea "There is a mainbarn and a shed on the property"
type textarea "x"
type textarea "There is a main barn and a shed on the property"
type textarea "x"
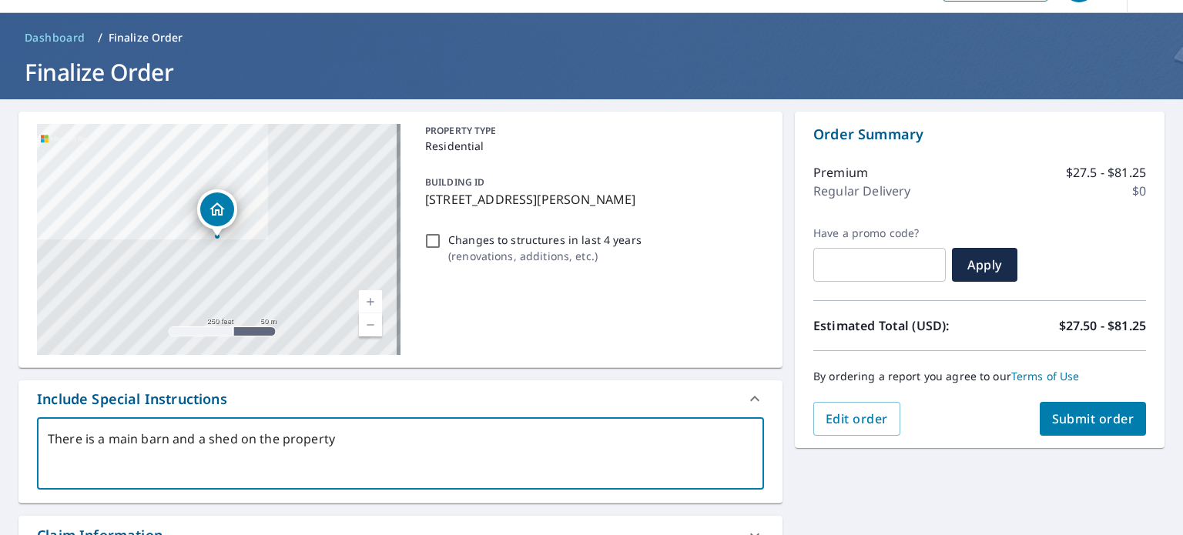
type textarea "There is a main hbarn and a shed on the property"
type textarea "x"
type textarea "There is a main hobarn and a shed on the property"
type textarea "x"
type textarea "There is a main houbarn and a shed on the property"
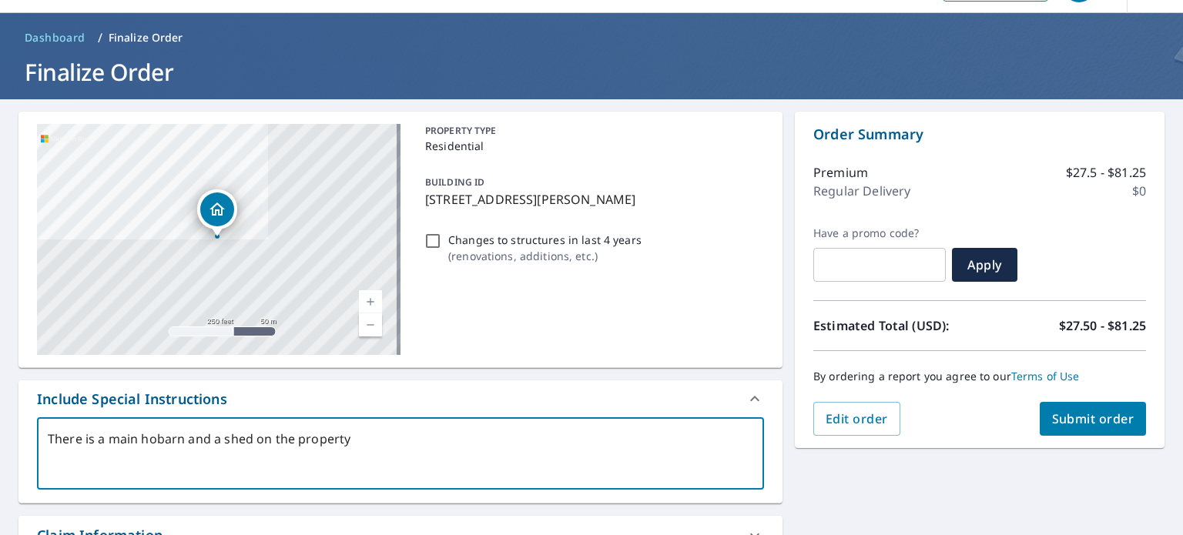
type textarea "x"
type textarea "There is a main housbarn and a shed on the property"
type textarea "x"
type textarea "There is a main housebarn and a shed on the property"
type textarea "x"
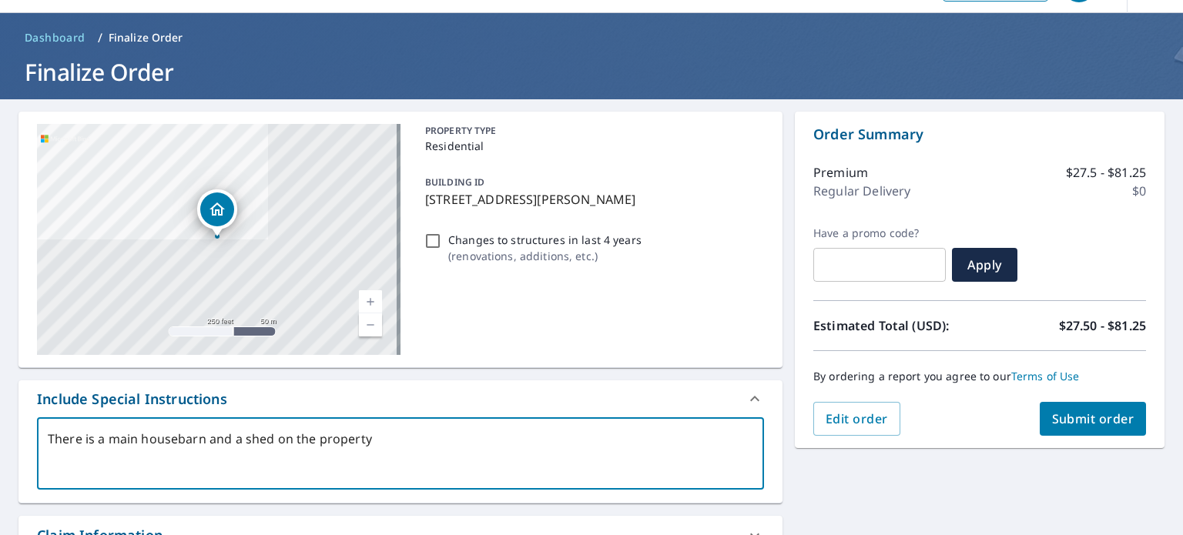
type textarea "There is a main house,barn and a shed on the property"
type textarea "x"
type textarea "There is a main house, barn and a shed on the property"
type textarea "x"
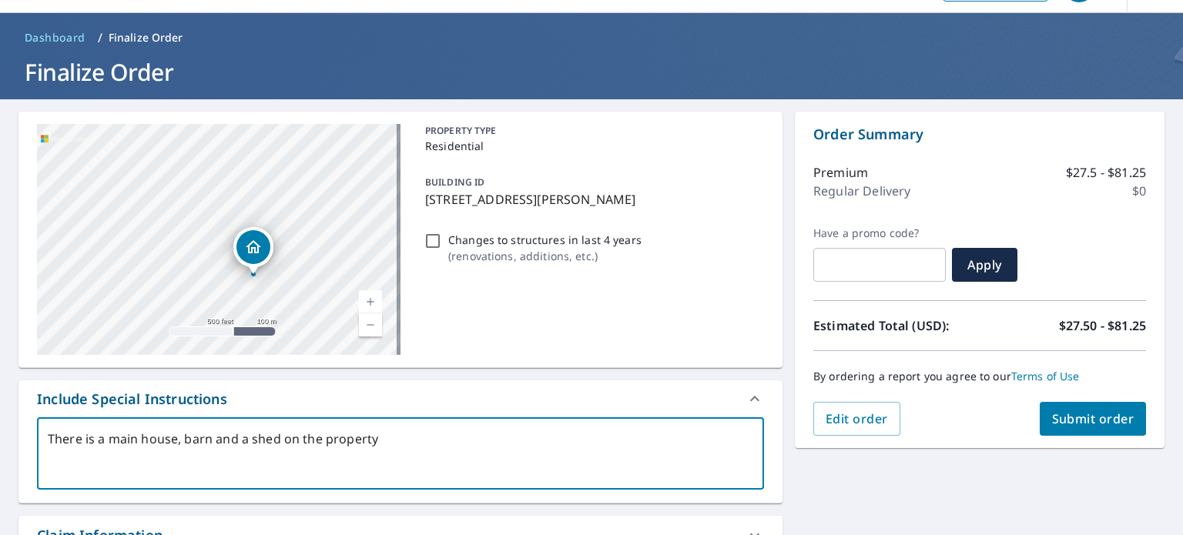
click at [425, 438] on textarea "There is a main house, barn and a shed on the property" at bounding box center [400, 454] width 705 height 44
type textarea "There is a main house, barn and a shed on the property"
type textarea "x"
type textarea "There is a main house, barn and a shed on the property w"
type textarea "x"
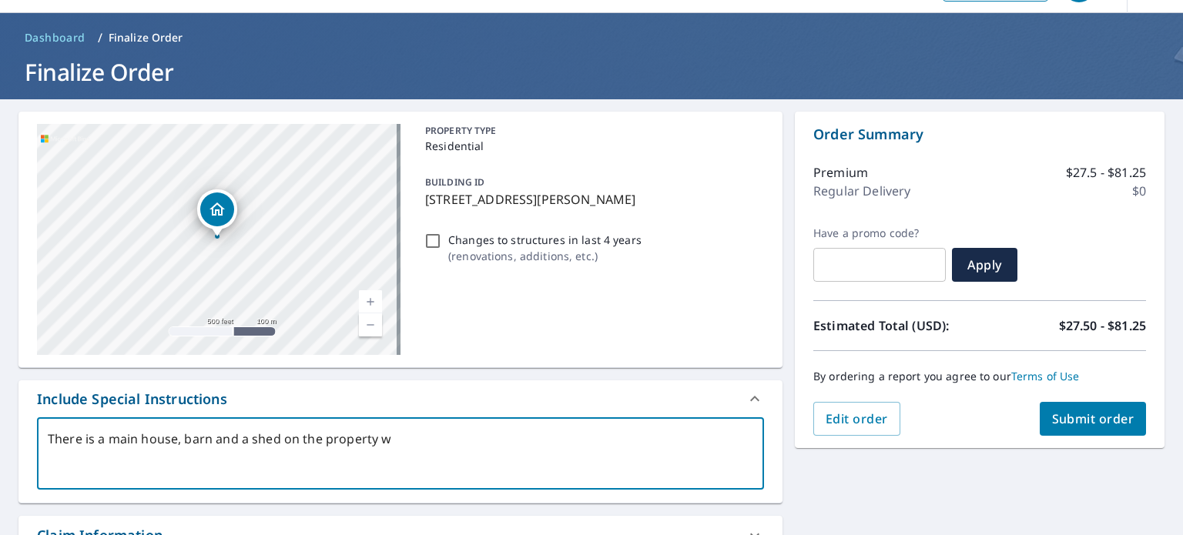
type textarea "There is a main house, barn and a shed on the property we"
type textarea "x"
type textarea "There is a main house, barn and a shed on the property we"
type textarea "x"
type textarea "There is a main house, barn and a shed on the property we w"
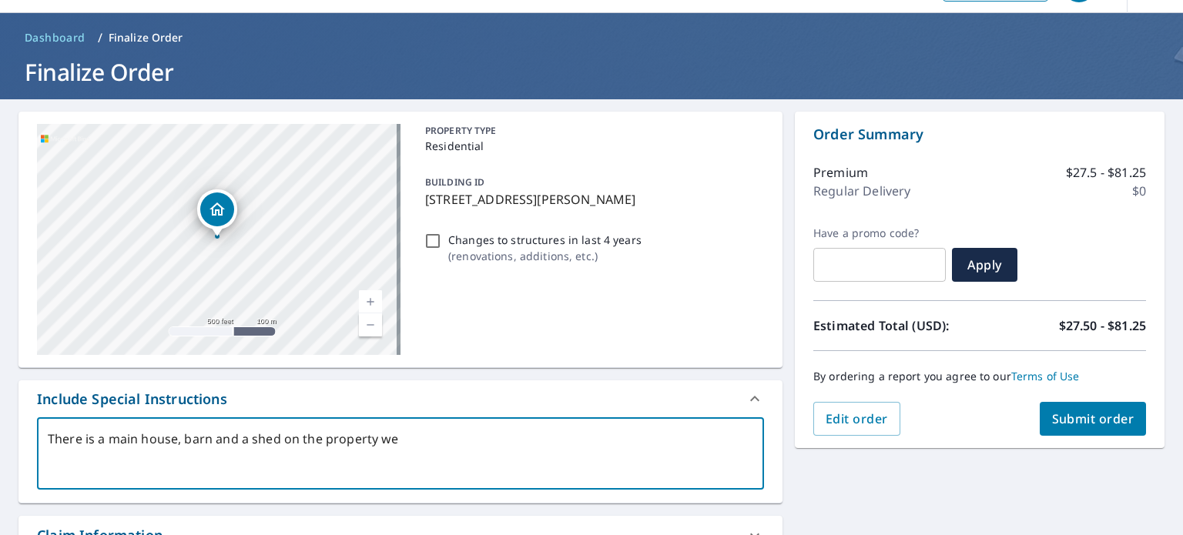
type textarea "x"
type textarea "There is a main house, barn and a shed on the property we wo"
type textarea "x"
type textarea "There is a main house, barn and a shed on the property we wou"
type textarea "x"
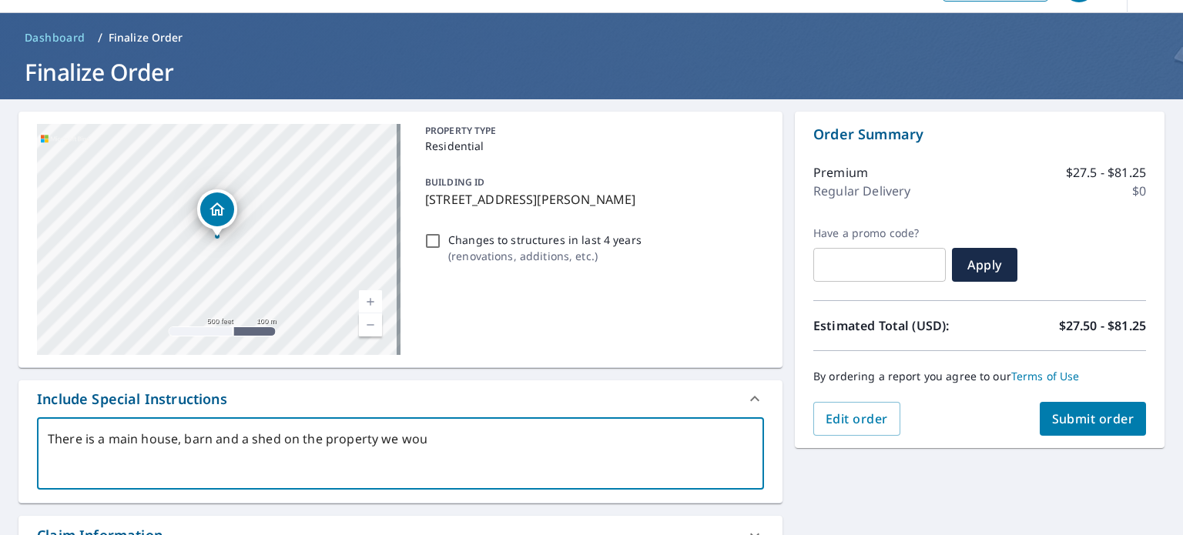
type textarea "There is a main house, barn and a shed on the property we woul"
type textarea "x"
type textarea "There is a main house, barn and a shed on the property we would"
type textarea "x"
type textarea "There is a main house, barn and a shed on the property we would"
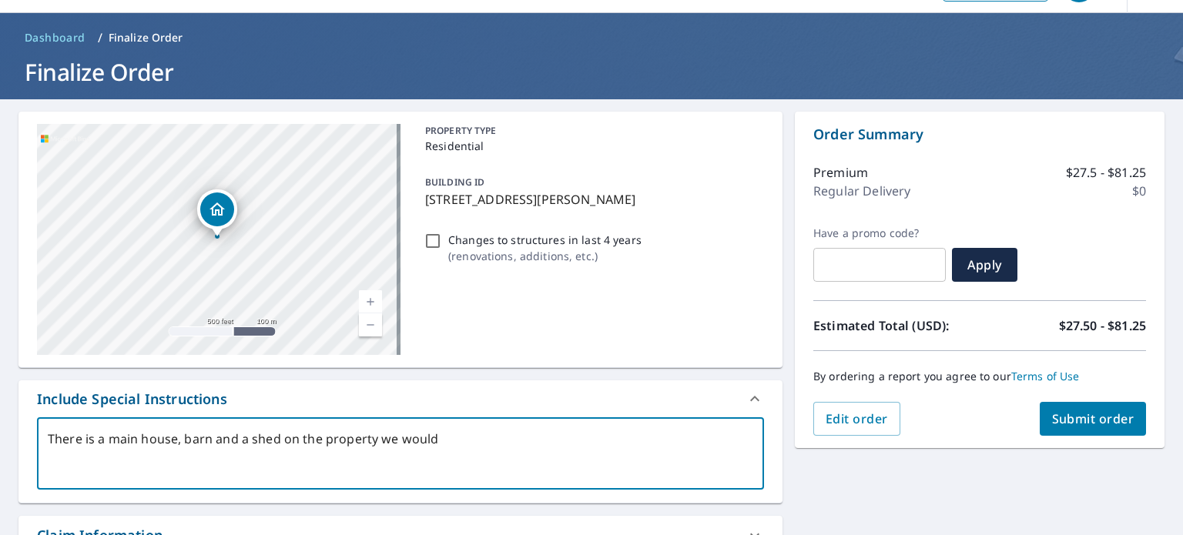
type textarea "x"
type textarea "There is a main house, barn and a shed on the property we would l"
type textarea "x"
type textarea "There is a main house, barn and a shed on the property we would li"
type textarea "x"
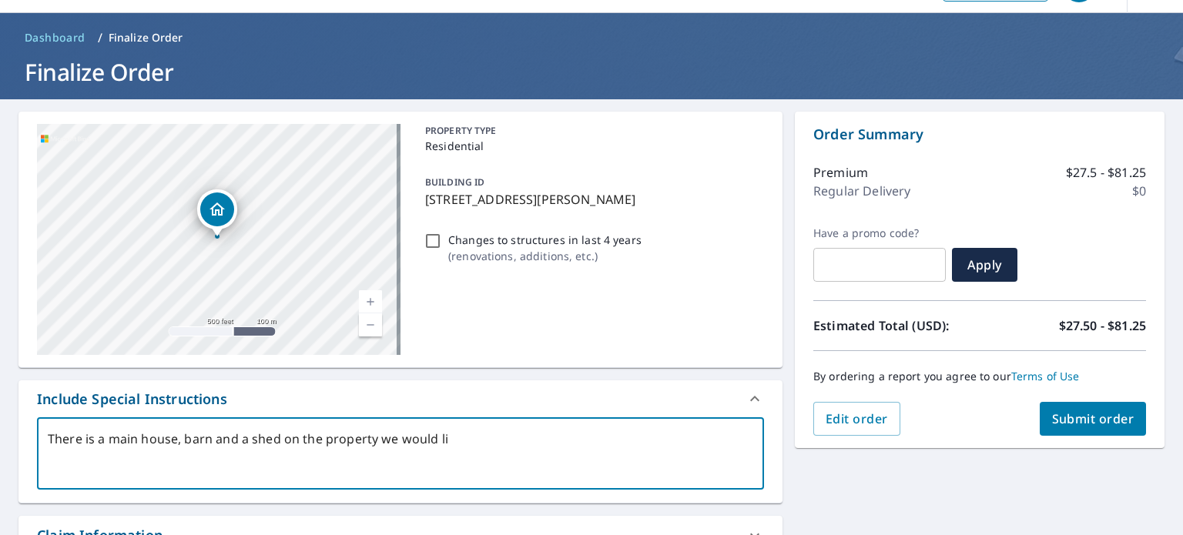
type textarea "There is a main house, barn and a shed on the property we would lik"
type textarea "x"
type textarea "There is a main house, barn and a shed on the property we would like"
type textarea "x"
type textarea "There is a main house, barn and a shed on the property we would like"
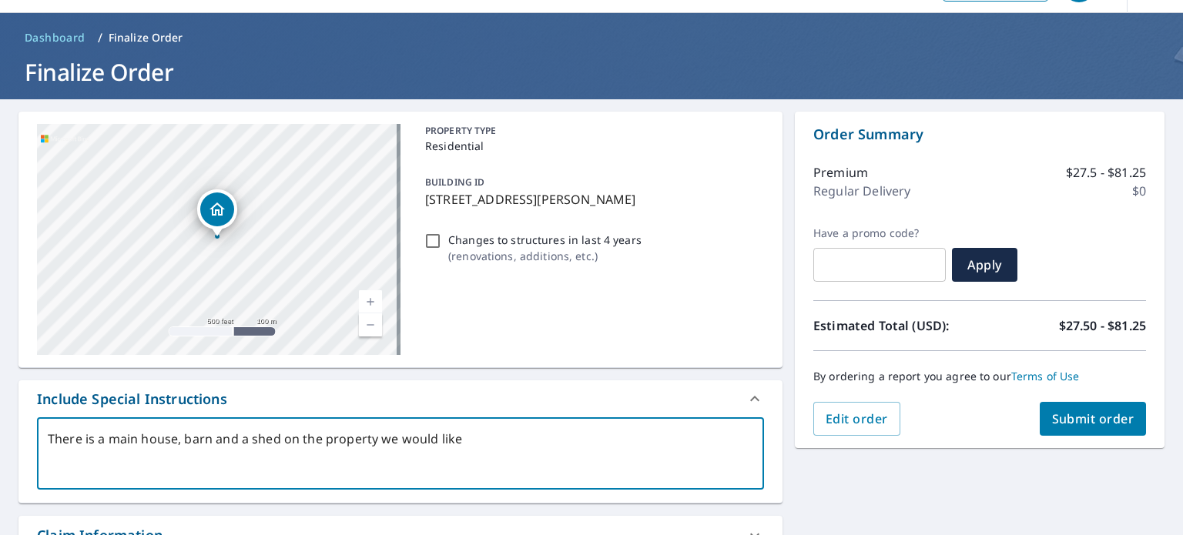
type textarea "x"
type textarea "There is a main house, barn and a shed on the property we would like m"
type textarea "x"
type textarea "There is a main house, barn and a shed on the property we would like me"
type textarea "x"
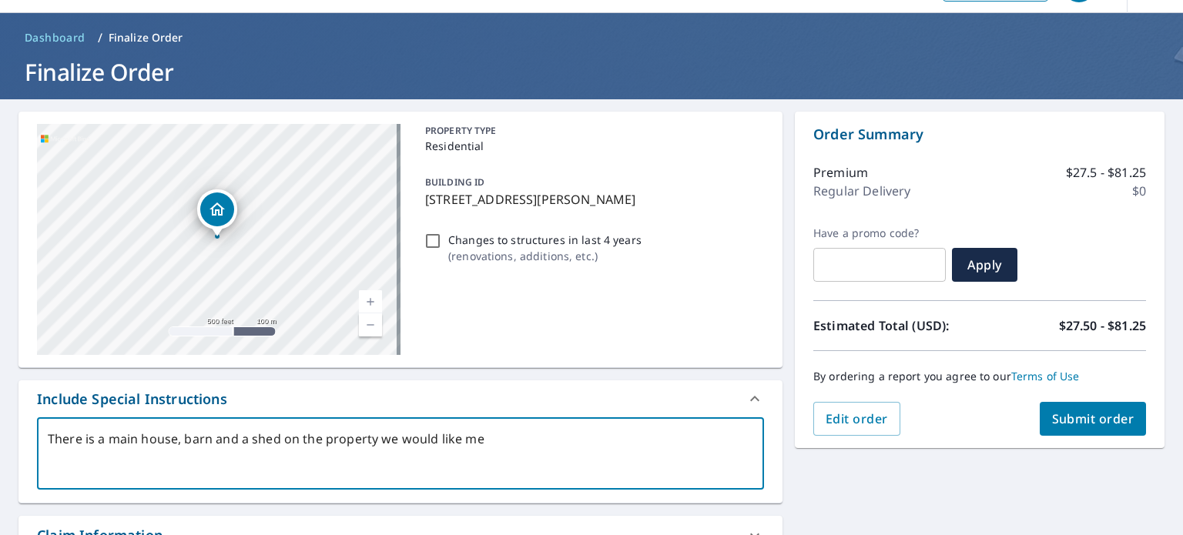
type textarea "There is a main house, barn and a shed on the property we would like mea"
type textarea "x"
type textarea "There is a main house, barn and a shed on the property we would like meas"
type textarea "x"
type textarea "There is a main house, barn and a shed on the property we would like measu"
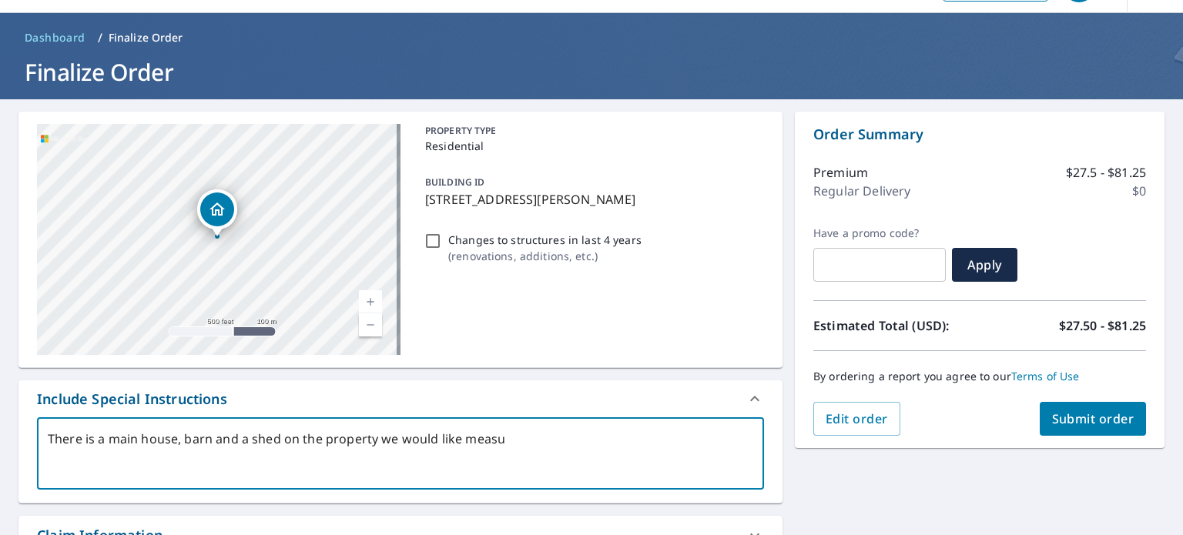
type textarea "x"
type textarea "There is a main house, barn and a shed on the property we would like measur"
type textarea "x"
type textarea "There is a main house, barn and a shed on the property we would like measure"
type textarea "x"
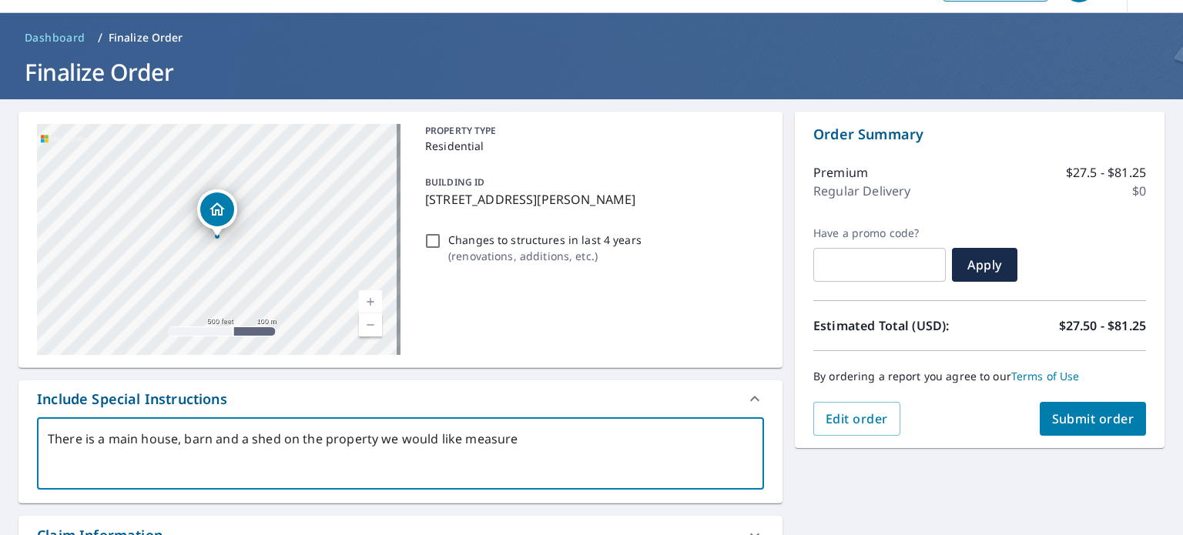
type textarea "There is a main house, barn and a shed on the property we would like measurem"
type textarea "x"
type textarea "There is a main house, barn and a shed on the property we would like measureme"
type textarea "x"
type textarea "There is a main house, barn and a shed on the property we would like measuremen"
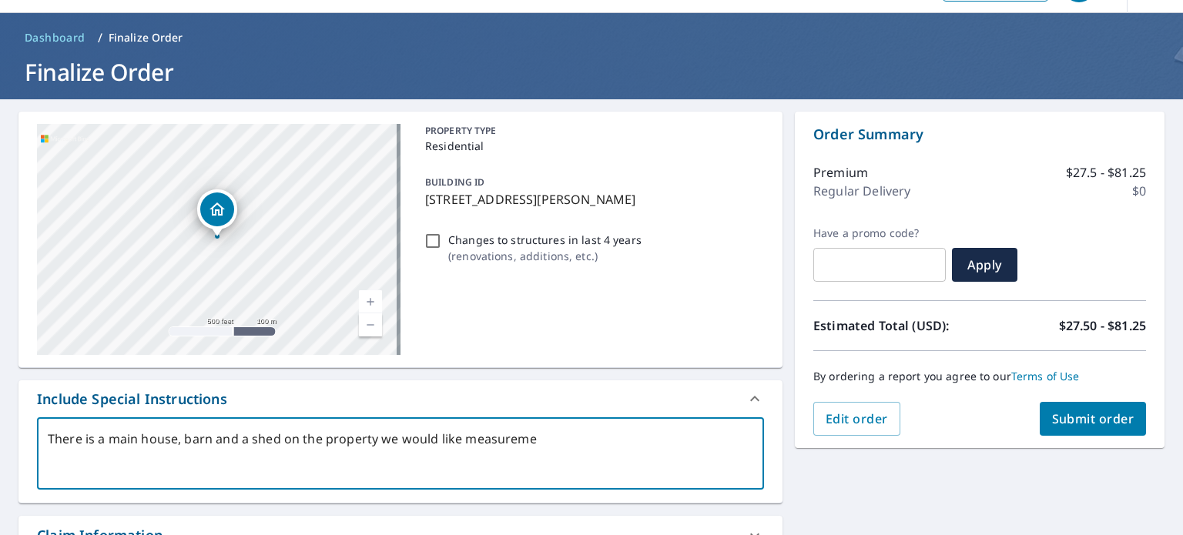
type textarea "x"
type textarea "There is a main house, barn and a shed on the property we would like measurement"
type textarea "x"
type textarea "There is a main house, barn and a shed on the property we would like measuremen…"
type textarea "x"
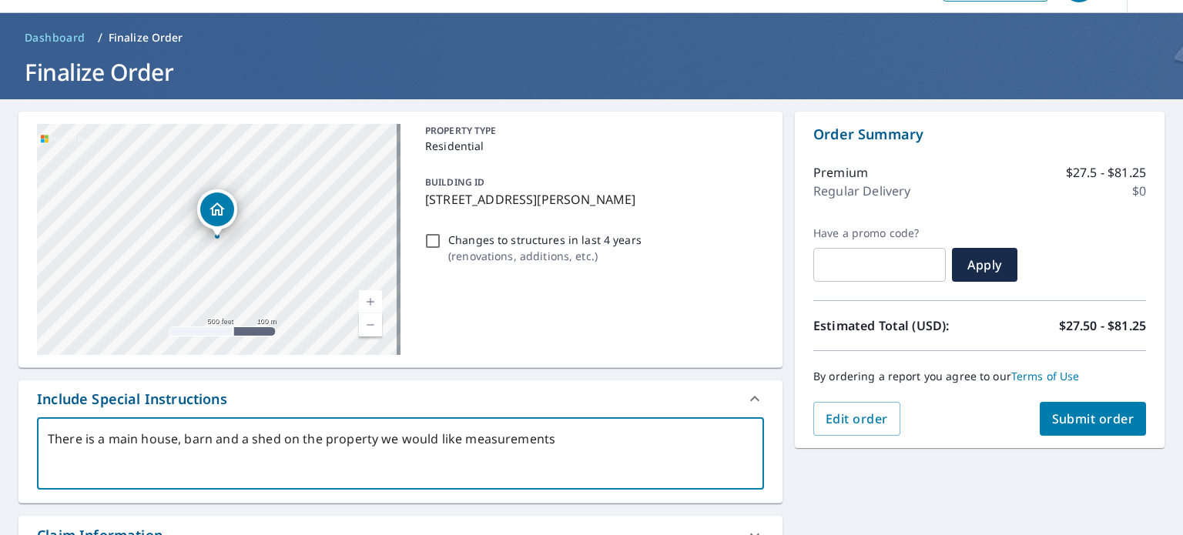
type textarea "There is a main house, barn and a shed on the property we would like measuremen…"
type textarea "x"
type textarea "There is a main house, barn and a shed on the property we would like measuremen…"
type textarea "x"
type textarea "There is a main house, barn and a shed on the property we would like measuremen…"
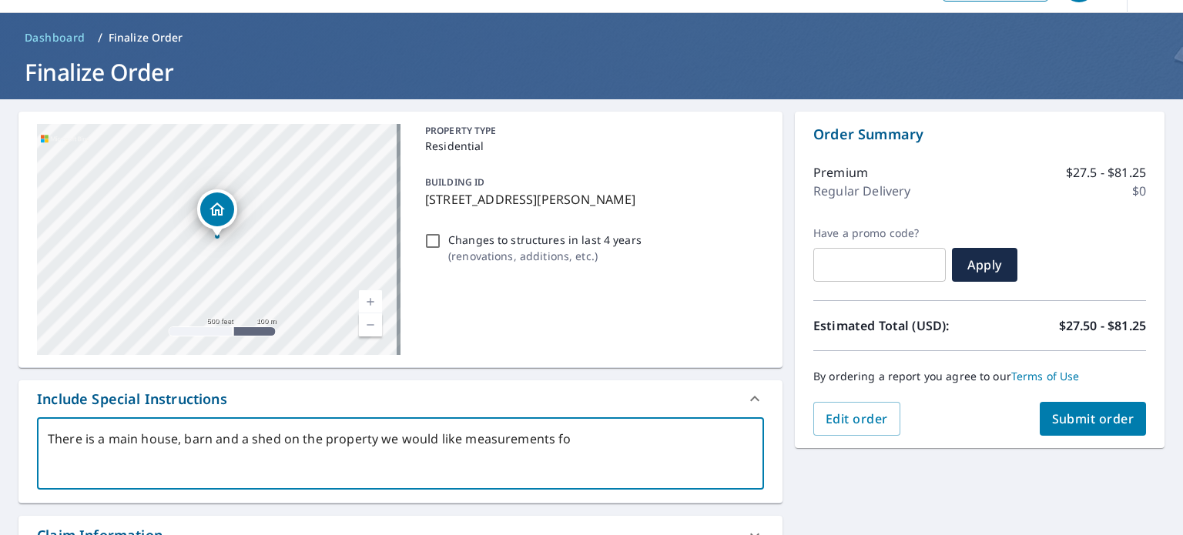
type textarea "x"
type textarea "There is a main house, barn and a shed on the property we would like measuremen…"
type textarea "x"
type textarea "There is a main house, barn and a shed on the property we would like measuremen…"
type textarea "x"
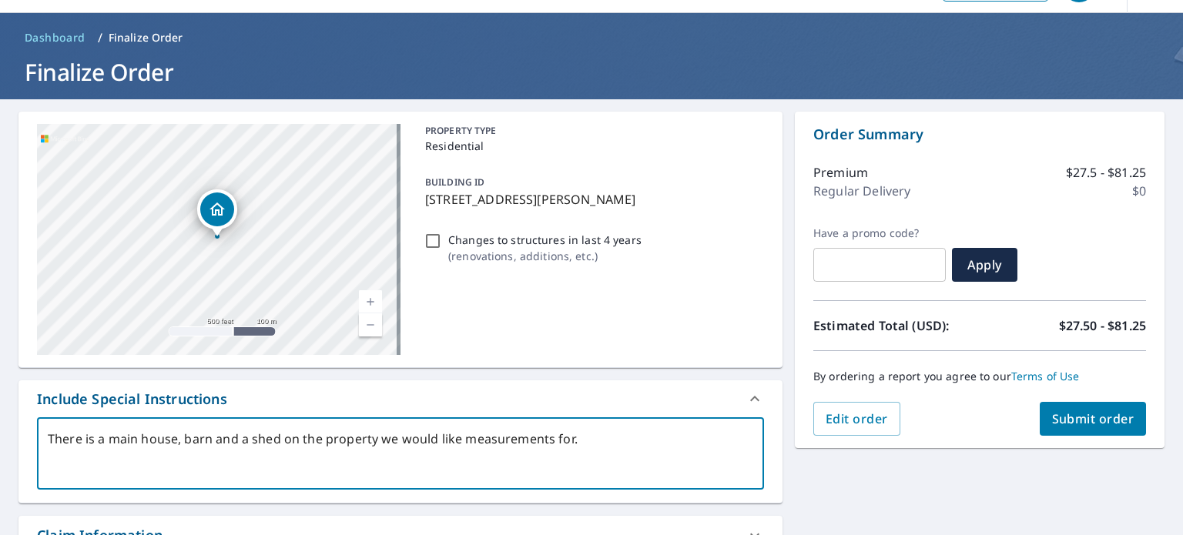
scroll to position [348, 0]
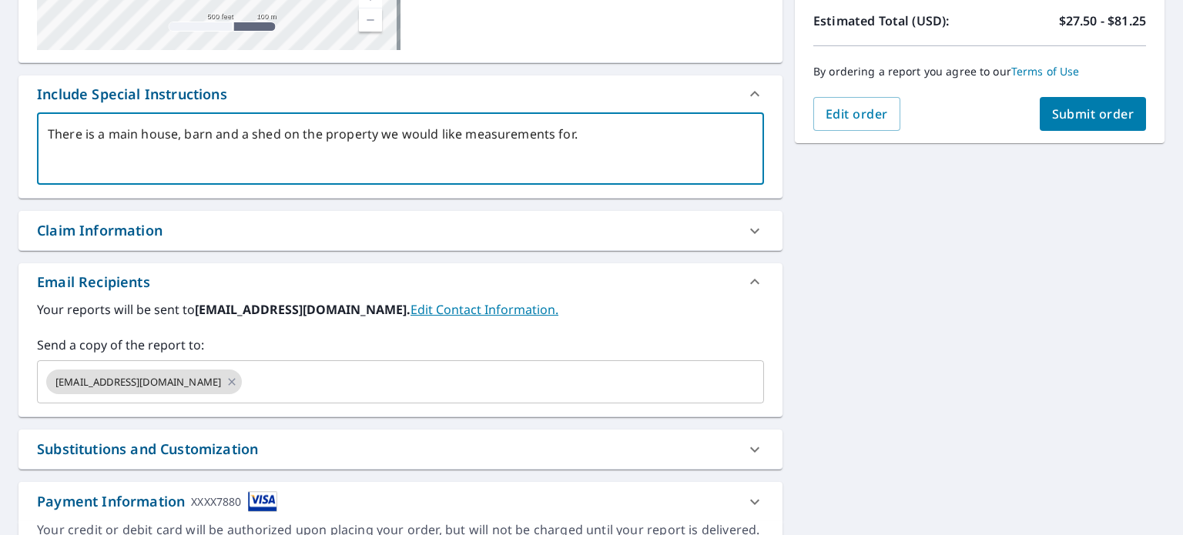
type textarea "There is a main house, barn and a shed on the property we would like measuremen…"
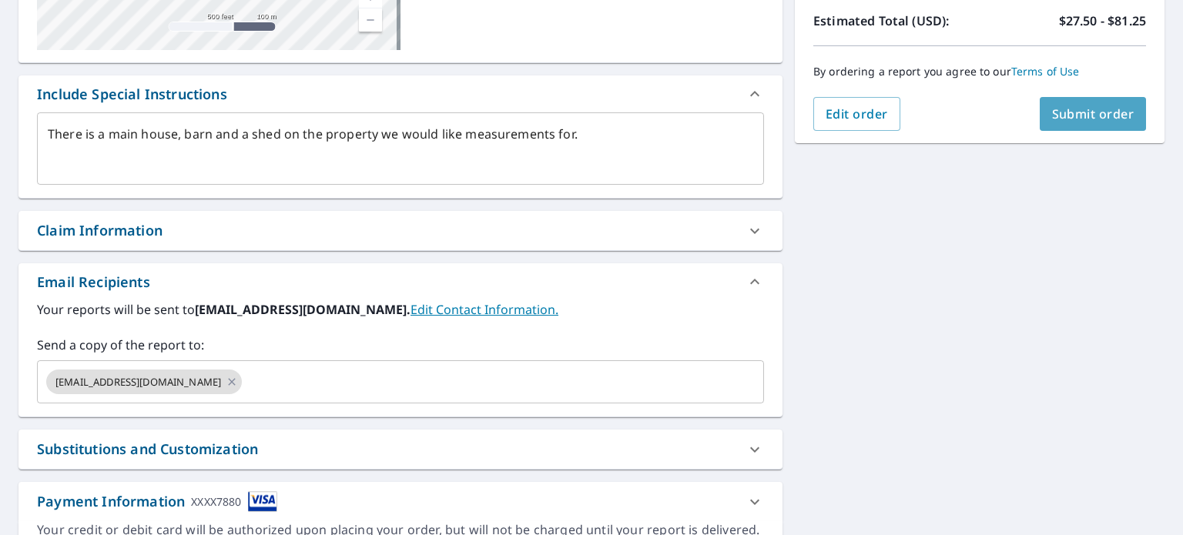
click at [1075, 116] on span "Submit order" at bounding box center [1093, 113] width 82 height 17
type textarea "x"
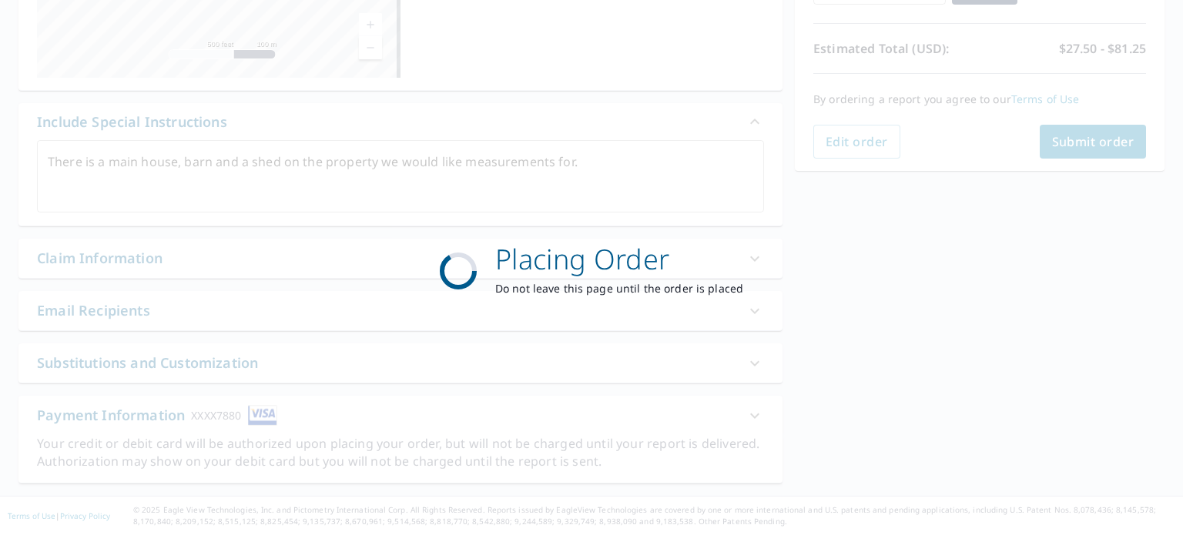
scroll to position [319, 0]
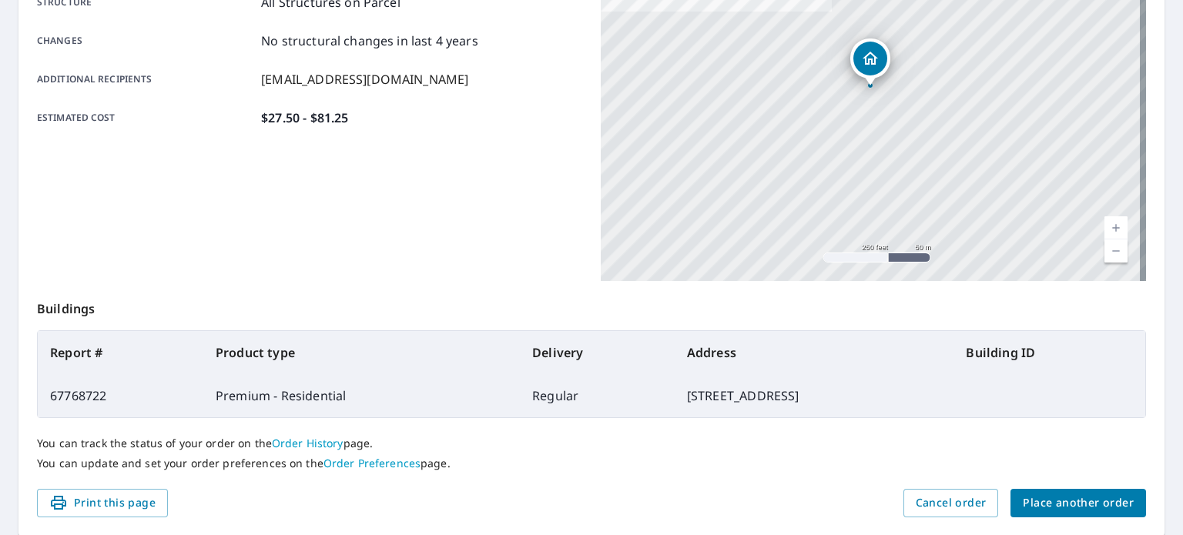
click at [1083, 491] on button "Place another order" at bounding box center [1078, 503] width 136 height 28
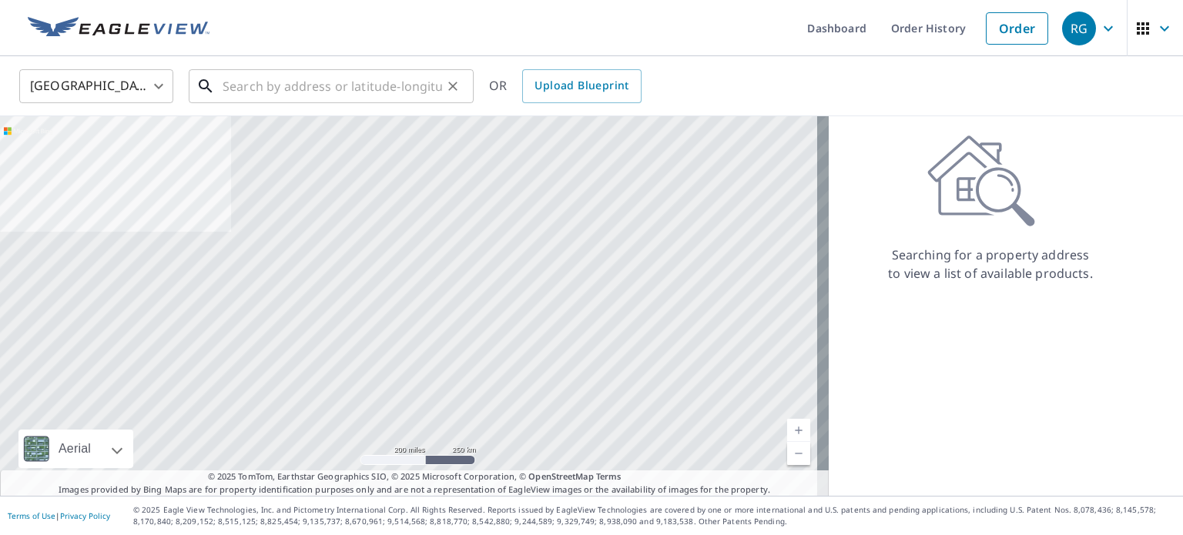
click at [313, 92] on input "text" at bounding box center [332, 86] width 219 height 43
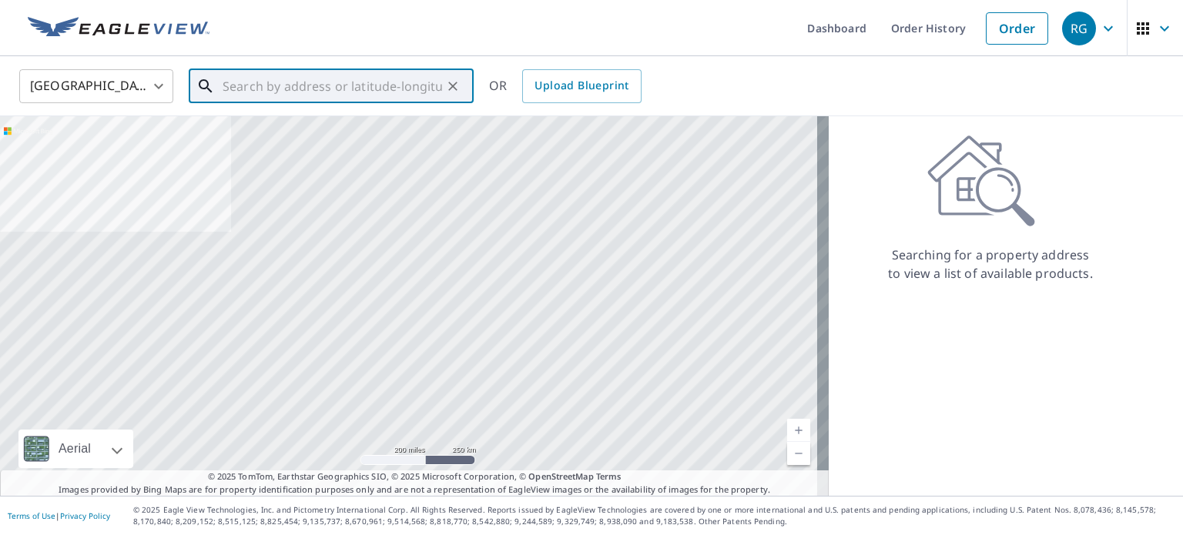
paste input "7075 Sproul ln colorado springs co 80918"
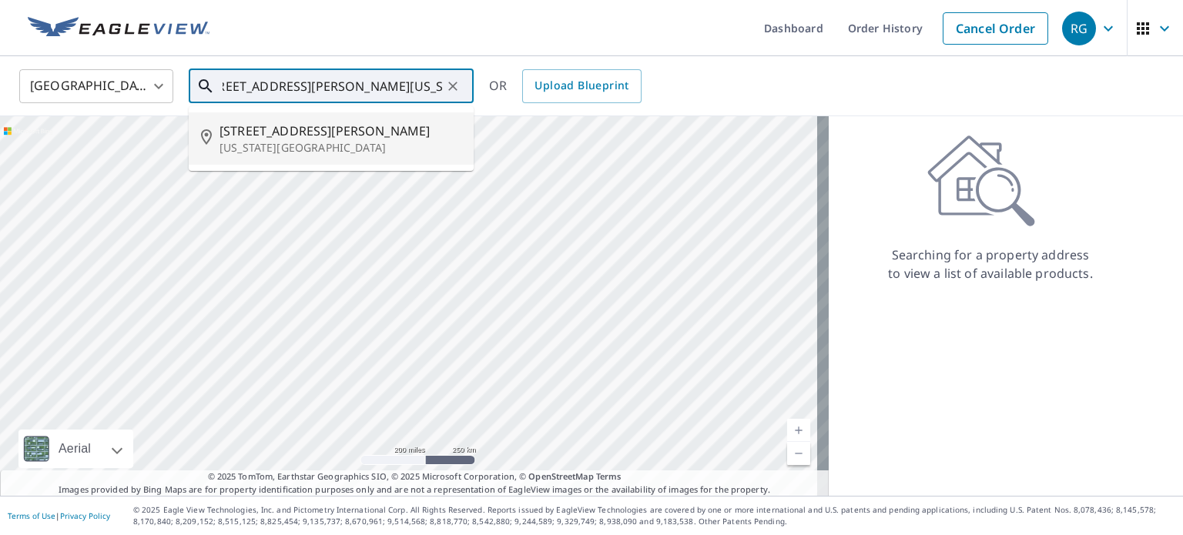
click at [323, 124] on span "7075 Sproul Ln" at bounding box center [340, 131] width 242 height 18
type input "7075 Sproul Ln Colorado Springs, CO 80918"
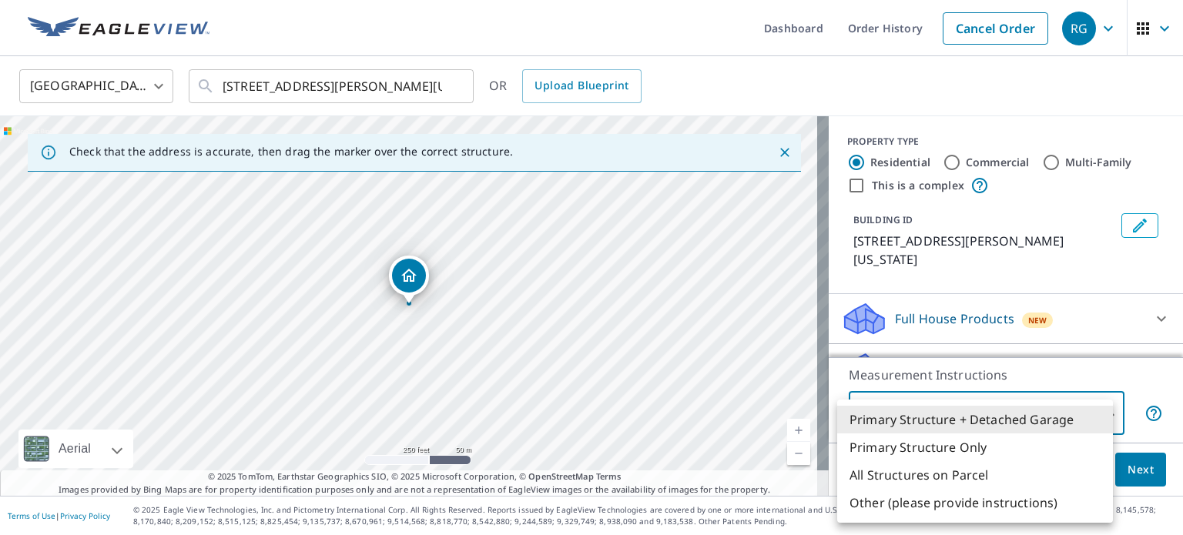
click at [1026, 424] on body "RG RG Dashboard Order History Cancel Order RG United States US ​ 7075 Sproul Ln…" at bounding box center [591, 267] width 1183 height 535
click at [1007, 363] on div at bounding box center [591, 267] width 1183 height 535
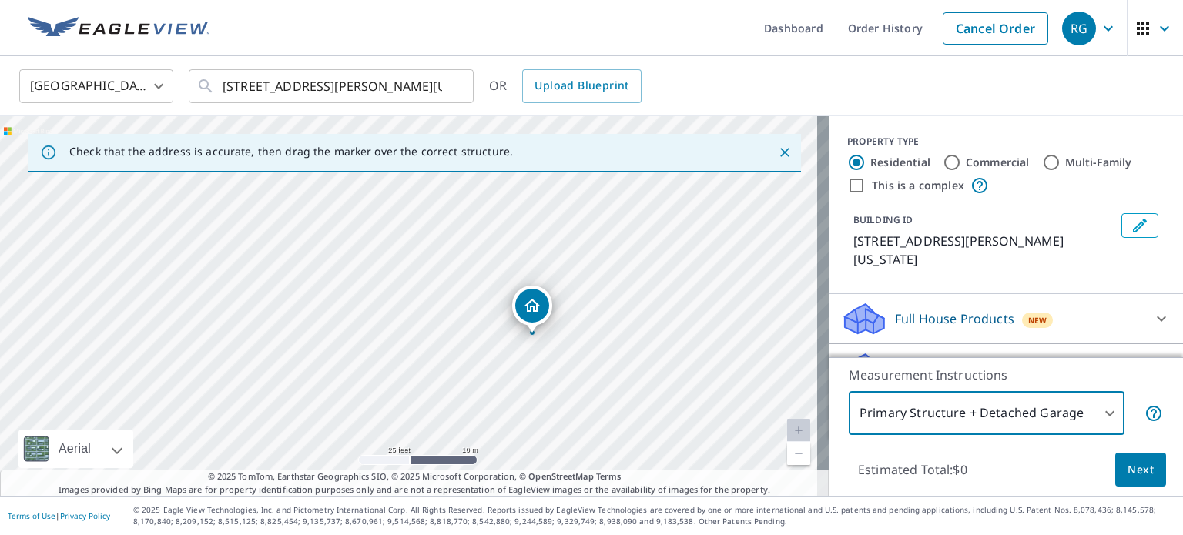
click at [1058, 411] on body "RG RG Dashboard Order History Cancel Order RG United States US ​ 7075 Sproul Ln…" at bounding box center [591, 267] width 1183 height 535
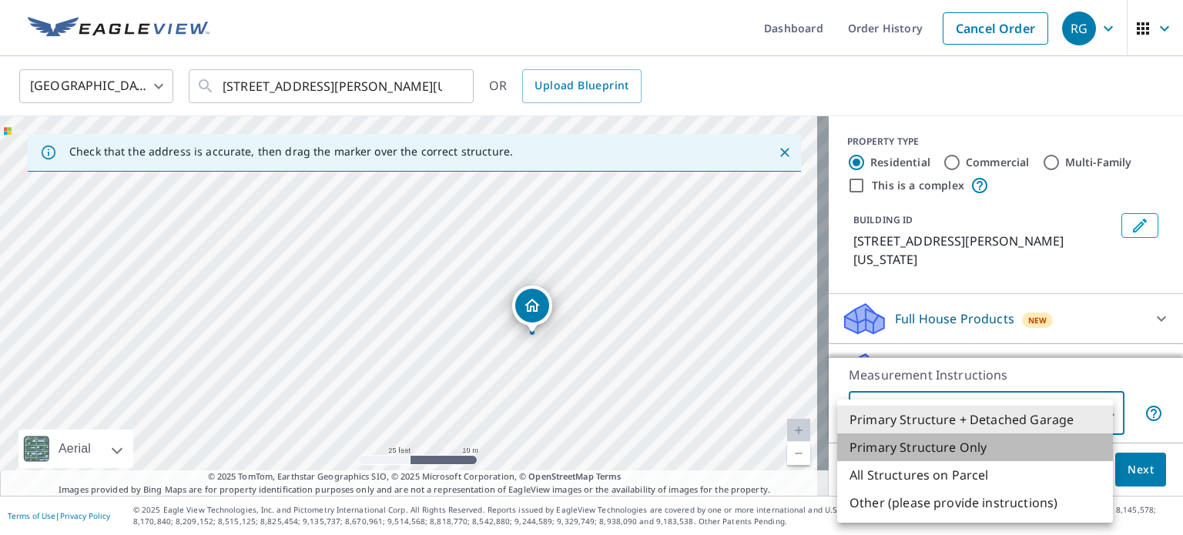
click at [967, 447] on li "Primary Structure Only" at bounding box center [975, 448] width 276 height 28
type input "2"
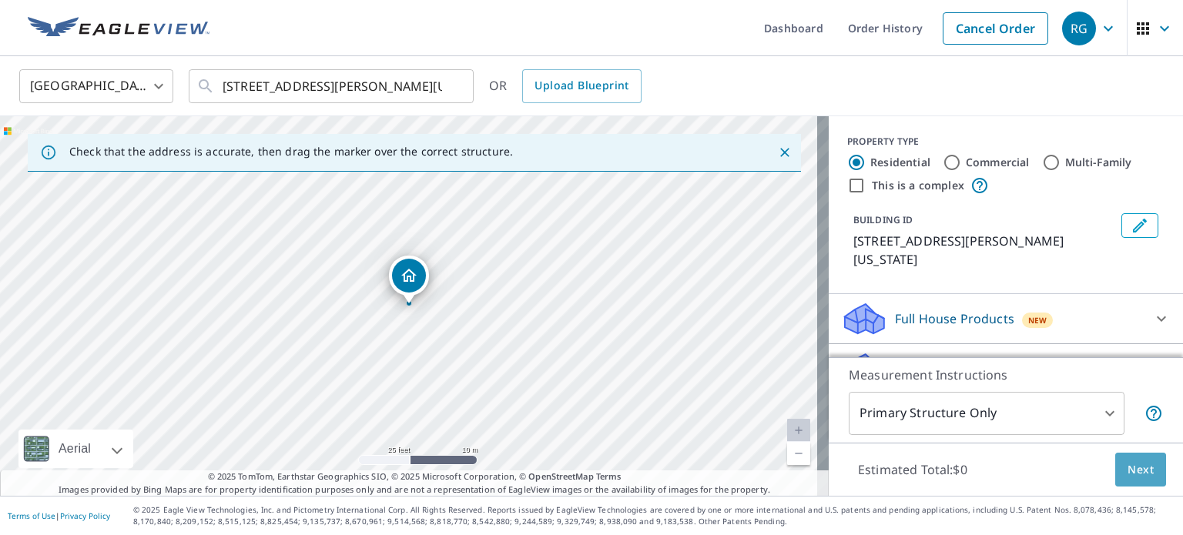
click at [1127, 467] on span "Next" at bounding box center [1140, 469] width 26 height 19
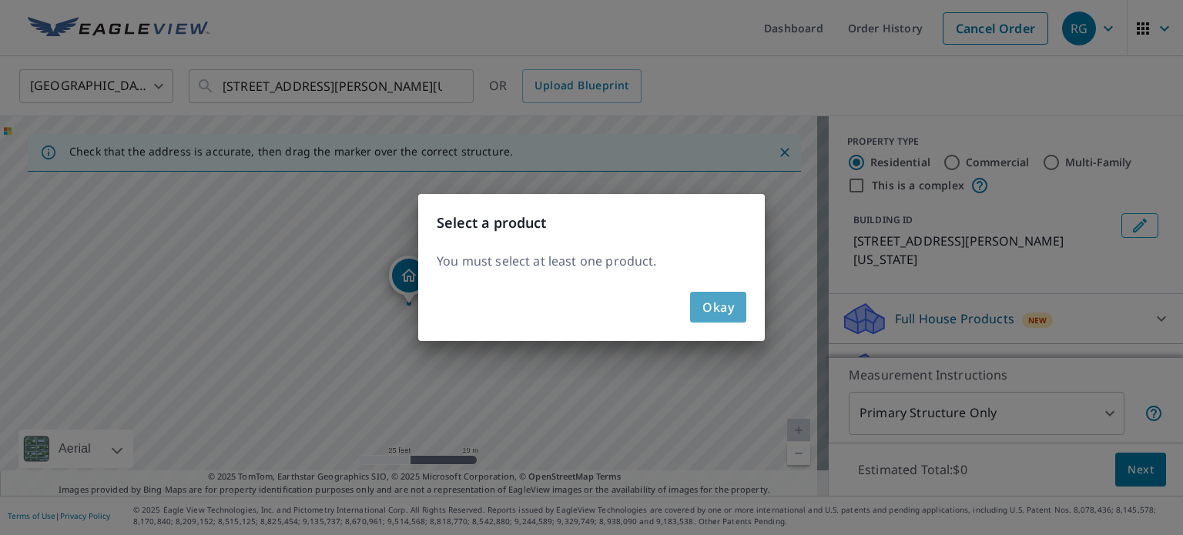
click at [725, 310] on span "Okay" at bounding box center [718, 307] width 32 height 22
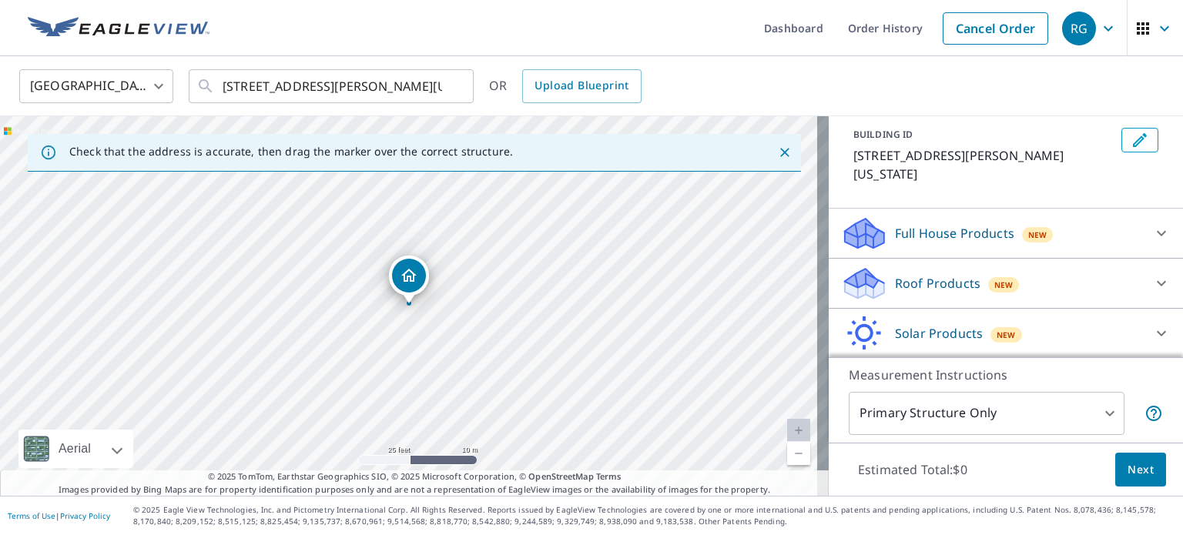
scroll to position [95, 0]
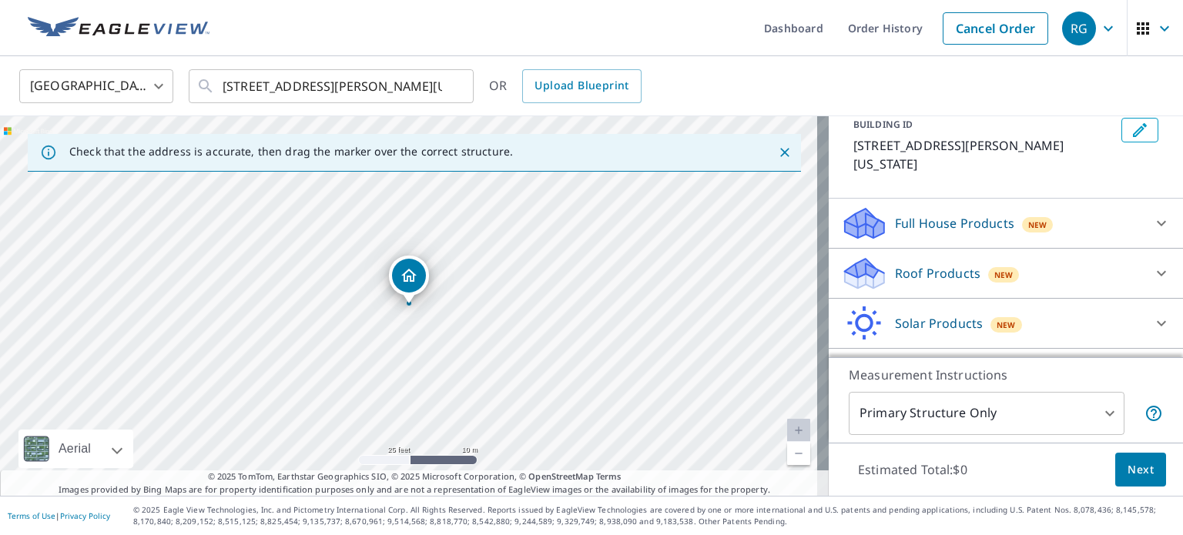
click at [915, 264] on p "Roof Products" at bounding box center [937, 273] width 85 height 18
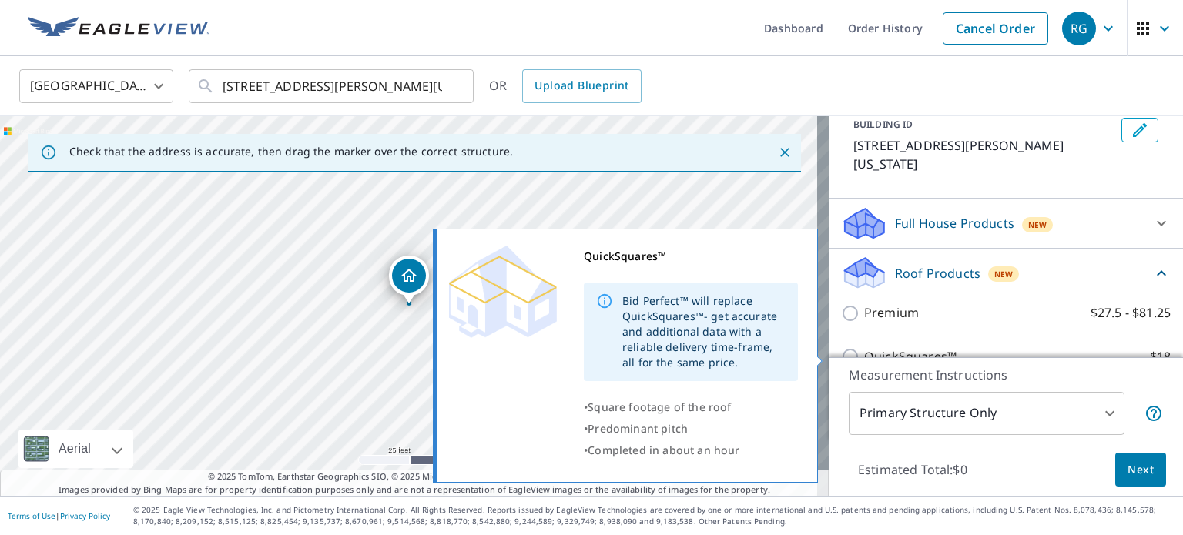
click at [872, 352] on p "QuickSquares™" at bounding box center [910, 356] width 92 height 19
click at [864, 352] on input "QuickSquares™ $18" at bounding box center [852, 356] width 23 height 18
checkbox input "true"
type input "1"
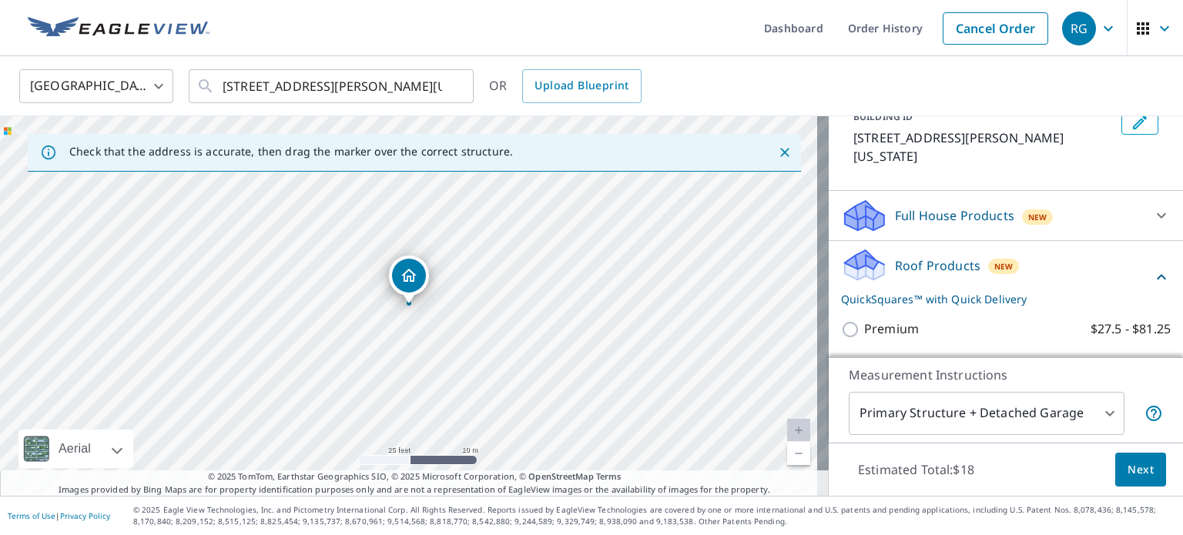
scroll to position [134, 0]
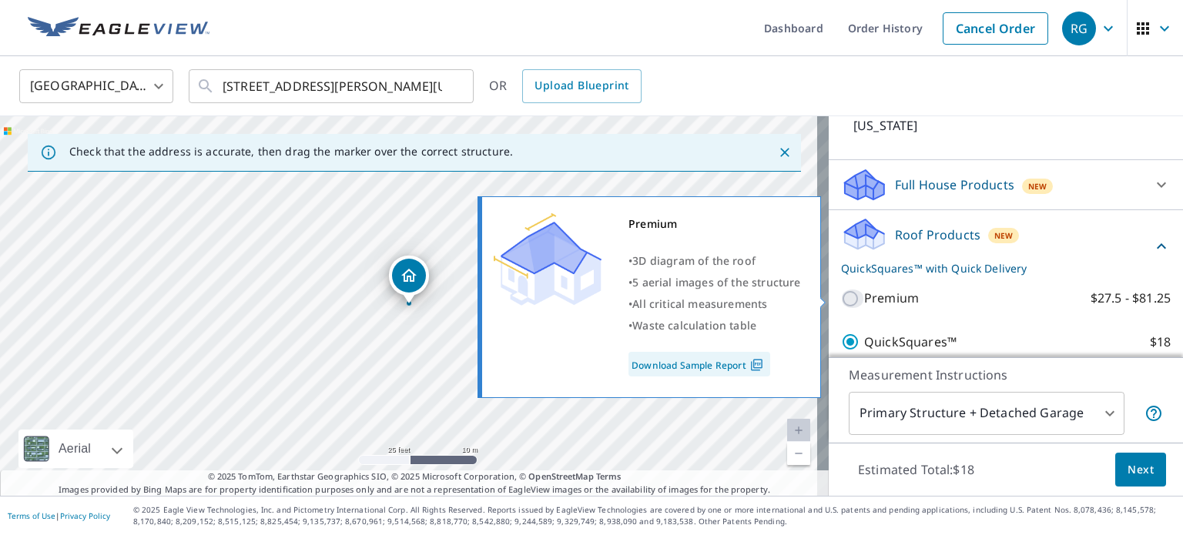
click at [842, 304] on input "Premium $27.5 - $81.25" at bounding box center [852, 299] width 23 height 18
checkbox input "true"
checkbox input "false"
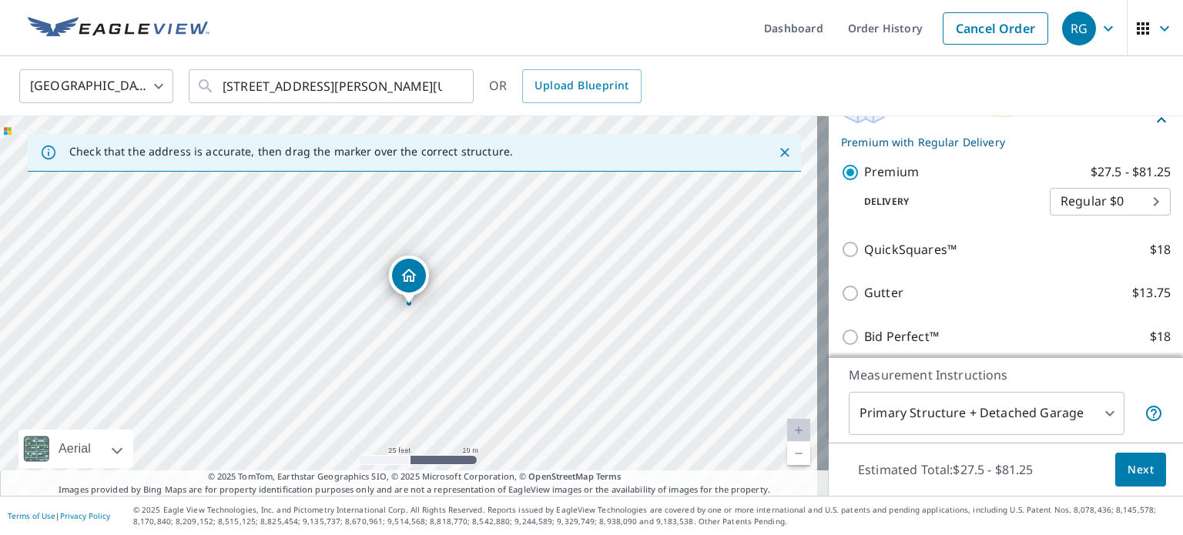
scroll to position [367, 0]
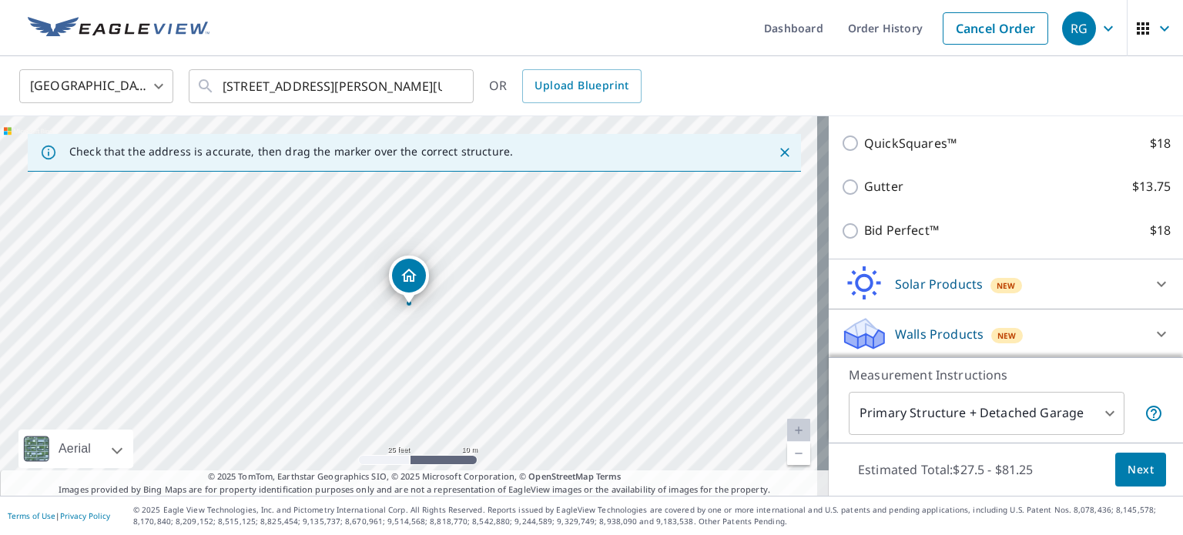
click at [950, 410] on body "RG RG Dashboard Order History Cancel Order RG United States US ​ 7075 Sproul Ln…" at bounding box center [591, 267] width 1183 height 535
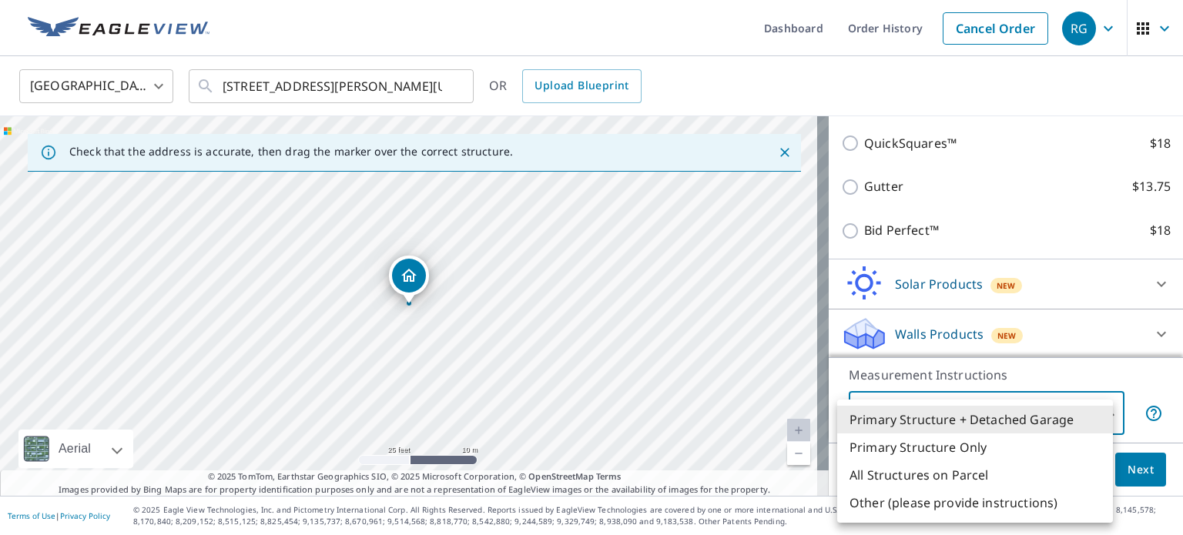
click at [919, 446] on li "Primary Structure Only" at bounding box center [975, 448] width 276 height 28
type input "2"
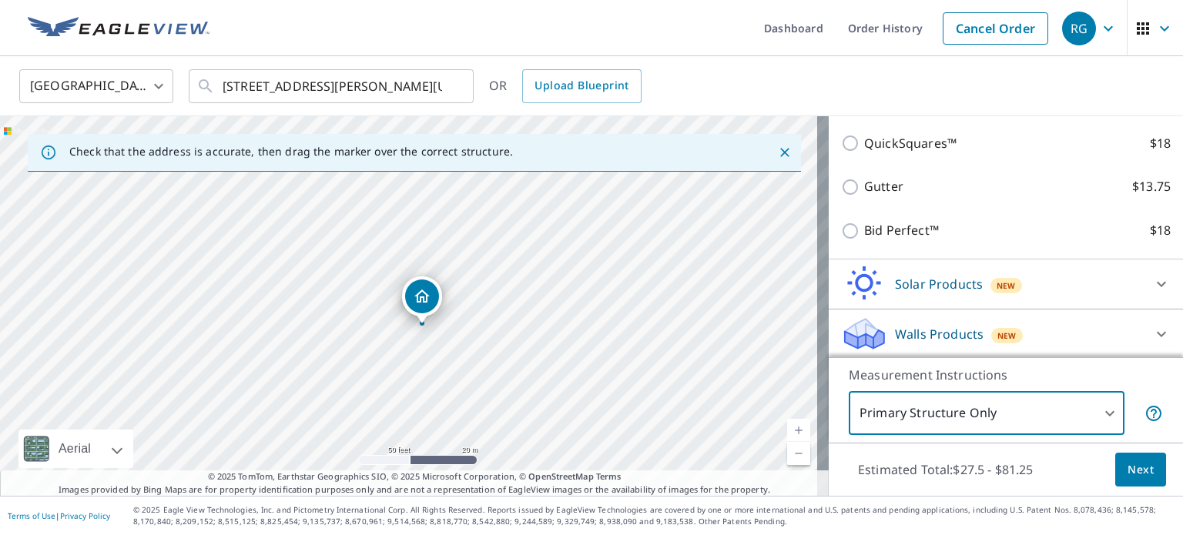
click at [1118, 453] on button "Next" at bounding box center [1140, 470] width 51 height 35
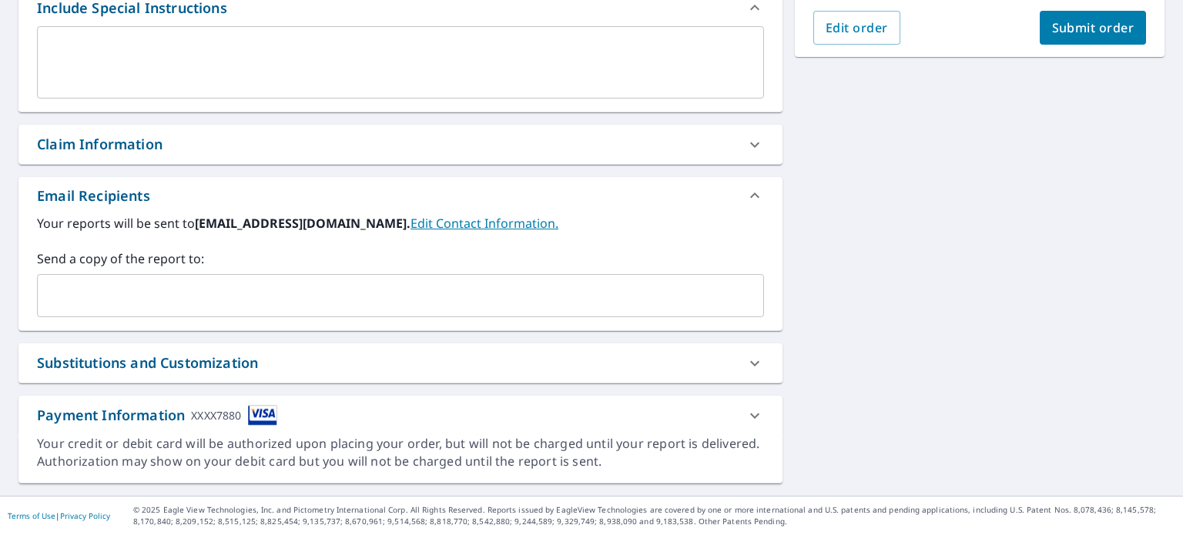
scroll to position [433, 0]
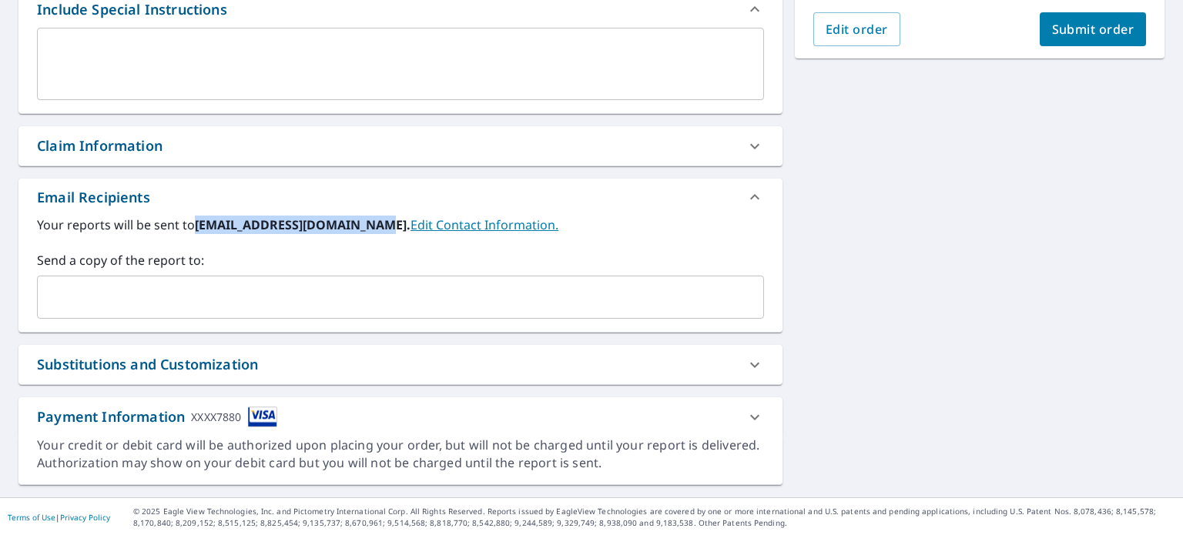
drag, startPoint x: 370, startPoint y: 228, endPoint x: 197, endPoint y: 226, distance: 172.5
click at [197, 226] on b "info@lighthouserestore.com." at bounding box center [303, 224] width 216 height 17
copy b "info@lighthouserestore.com"
click at [159, 301] on input "text" at bounding box center [389, 297] width 690 height 29
paste input "info@lighthouserestore.com"
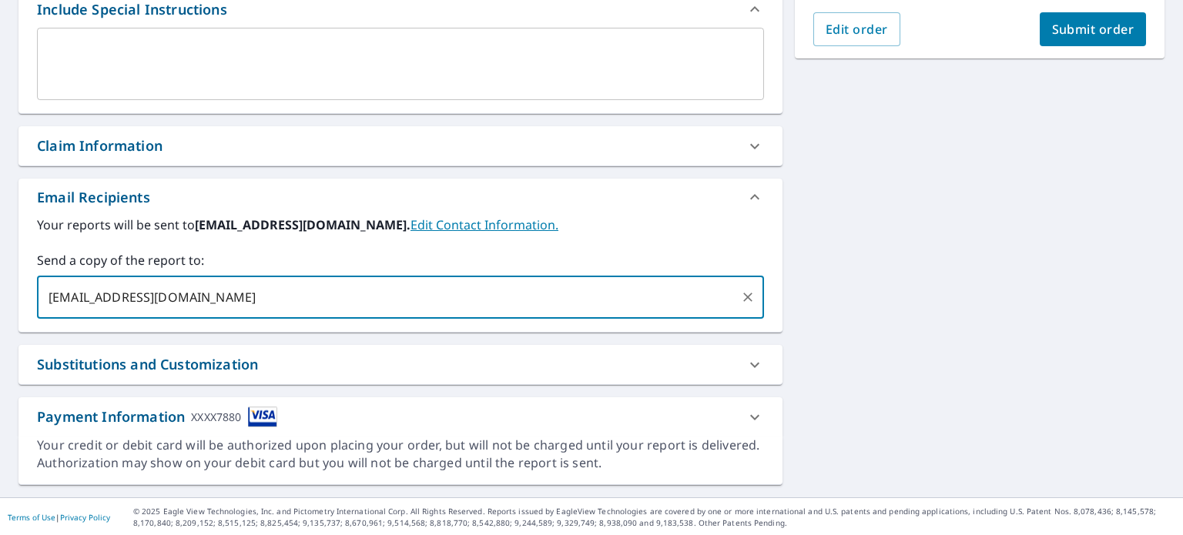
click at [62, 297] on input "info@lighthouserestore.com" at bounding box center [389, 297] width 690 height 29
drag, startPoint x: 188, startPoint y: 298, endPoint x: 151, endPoint y: 299, distance: 37.0
click at [151, 299] on input "jake@lighthouserestore.com" at bounding box center [389, 297] width 690 height 29
type input "jake@lighthouseroofingco.com"
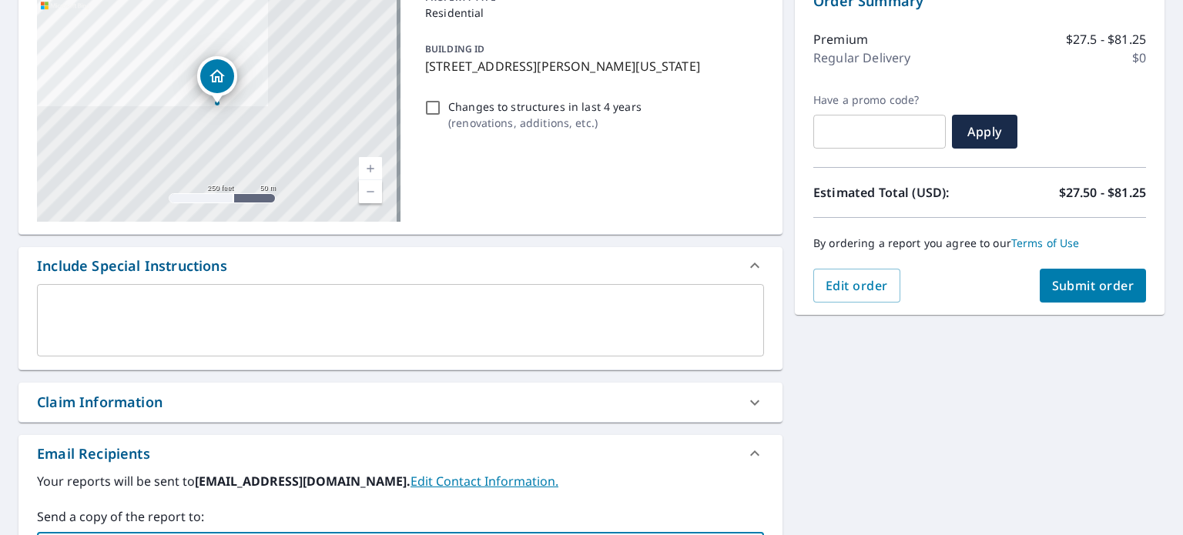
scroll to position [166, 0]
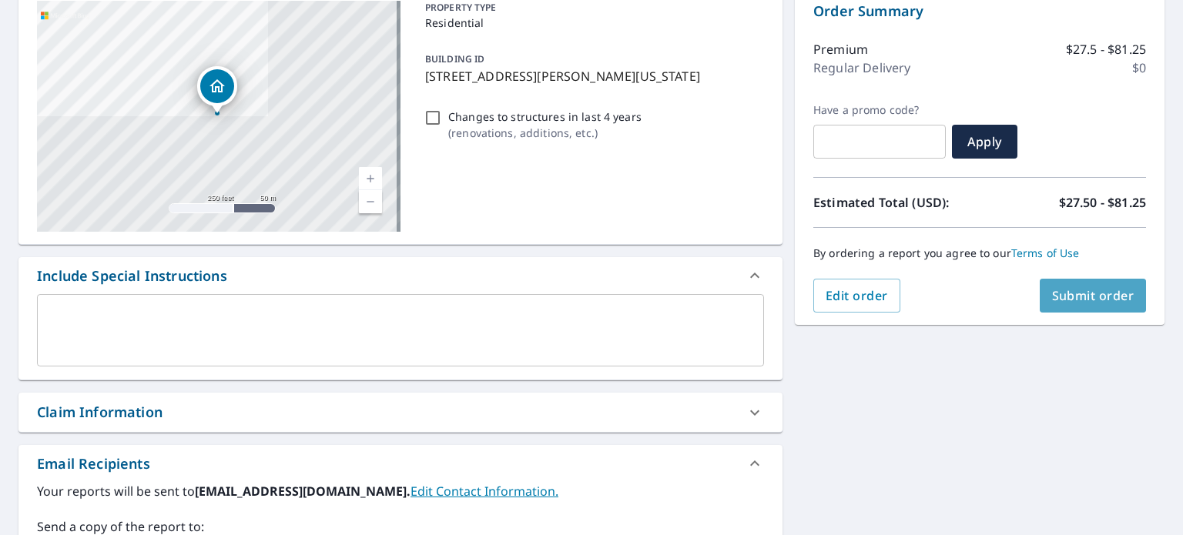
click at [1064, 292] on span "Submit order" at bounding box center [1093, 295] width 82 height 17
